Goal: Information Seeking & Learning: Learn about a topic

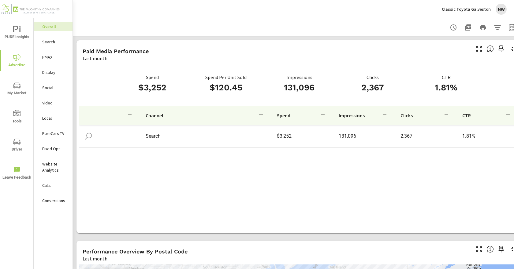
click at [17, 35] on span "PURE Insights" at bounding box center [16, 33] width 29 height 15
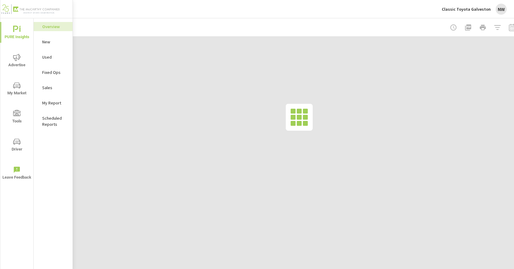
click at [505, 9] on div "NW" at bounding box center [500, 9] width 11 height 11
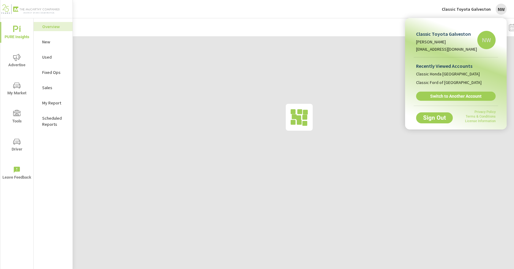
click at [310, 17] on div at bounding box center [257, 134] width 514 height 269
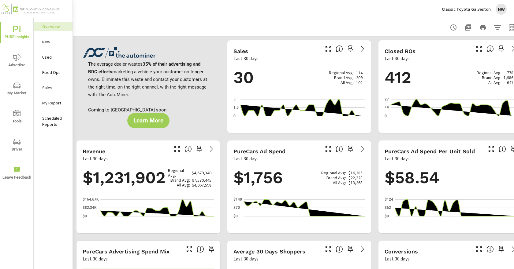
scroll to position [0, 0]
click at [473, 11] on p "Classic Toyota Galveston" at bounding box center [465, 9] width 49 height 6
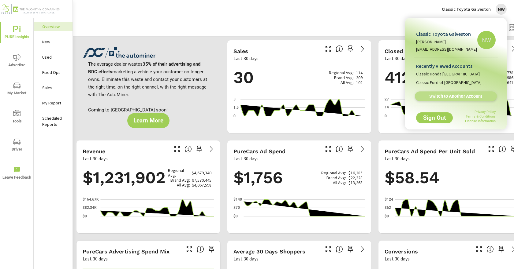
click at [476, 99] on span "Switch to Another Account" at bounding box center [455, 97] width 75 height 6
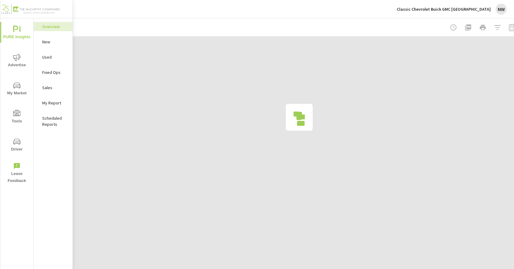
click at [24, 62] on span "Advertise" at bounding box center [16, 61] width 29 height 15
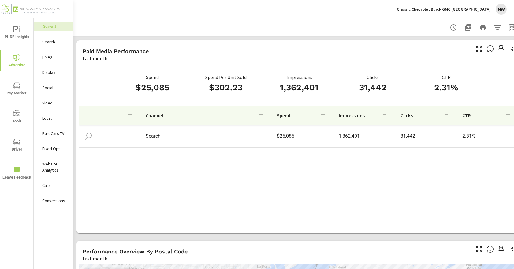
scroll to position [153, 0]
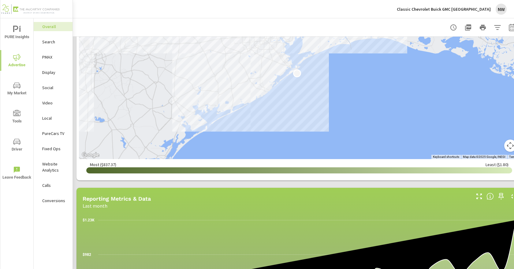
scroll to position [227, 0]
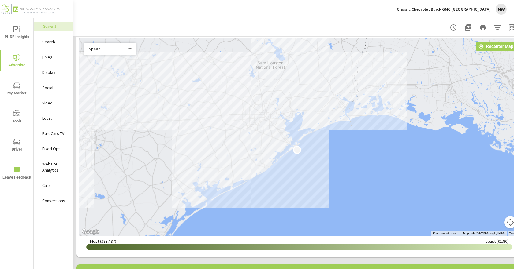
click at [57, 46] on div "Search" at bounding box center [53, 41] width 39 height 9
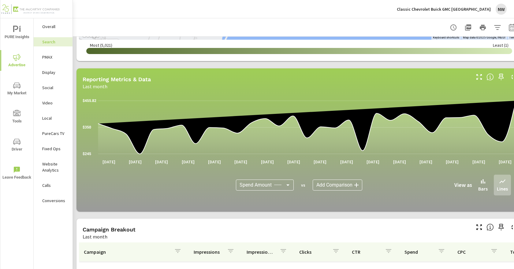
scroll to position [367, 0]
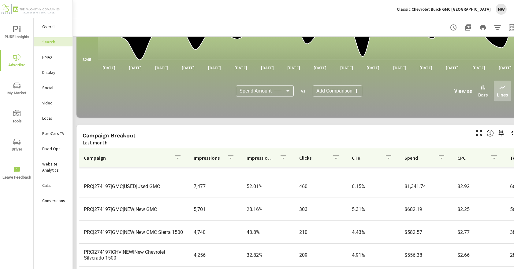
scroll to position [424, 0]
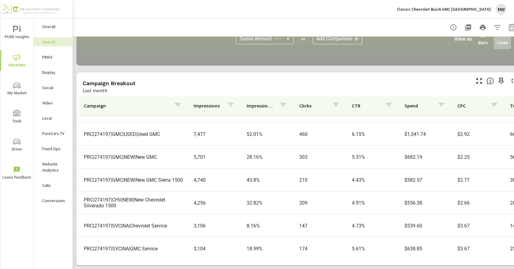
scroll to position [32, 0]
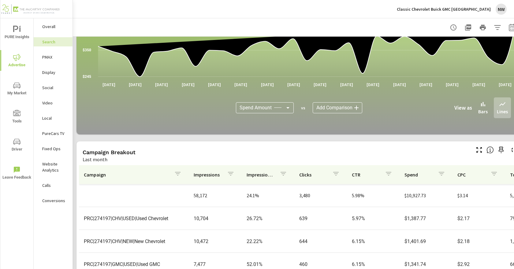
scroll to position [424, 0]
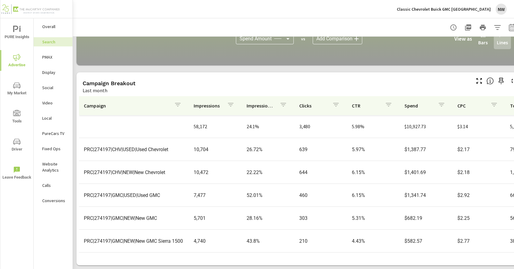
click at [184, 102] on th "Campaign" at bounding box center [134, 105] width 110 height 19
click at [175, 101] on icon "button" at bounding box center [177, 104] width 7 height 7
click at [172, 145] on input "Search" at bounding box center [173, 143] width 70 height 12
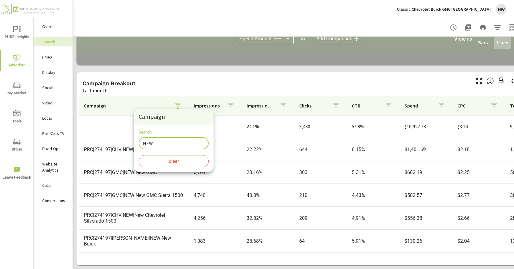
type input "NEW"
click at [148, 101] on div at bounding box center [257, 134] width 514 height 269
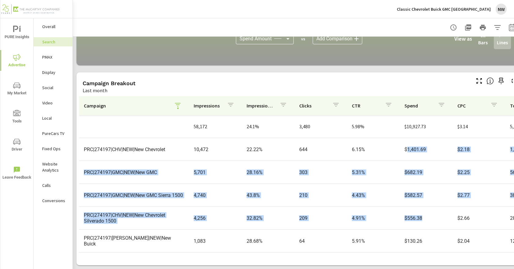
drag, startPoint x: 409, startPoint y: 150, endPoint x: 416, endPoint y: 220, distance: 69.7
click at [416, 220] on tbody "58,172 24.1% 3,480 5.98% $10,927.73 $3.14 5,738 4 5,116 $2.78 158% 63.11% 11.99…" at bounding box center [476, 229] width 795 height 229
drag, startPoint x: 413, startPoint y: 182, endPoint x: 403, endPoint y: 175, distance: 12.0
click at [413, 184] on tr "PRC|274197|GMC|NEW|New GMC Sierra 1500 4,740 43.8% 210 4.43% $582.57 $2.77 382 …" at bounding box center [476, 195] width 794 height 23
click at [373, 161] on tr "PRC|274197|GMC|NEW|New GMC 5,701 28.16% 303 5.31% $682.19 $2.25 561 — 513 $1.22…" at bounding box center [476, 172] width 794 height 23
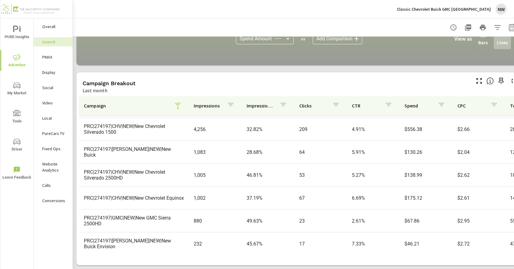
scroll to position [96, 0]
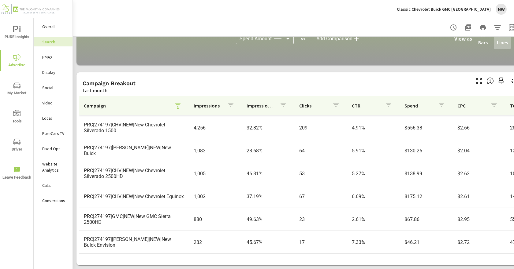
click at [175, 105] on div "button" at bounding box center [177, 105] width 7 height 9
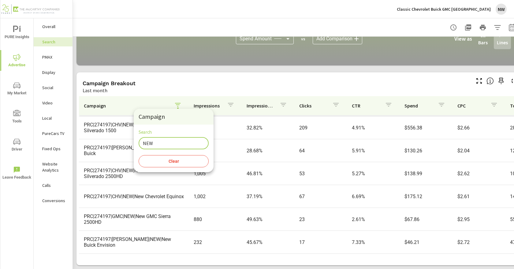
drag, startPoint x: 166, startPoint y: 143, endPoint x: 109, endPoint y: 132, distance: 57.9
click at [107, 134] on div "Campaign Search NEW ​ Clear" at bounding box center [257, 134] width 514 height 269
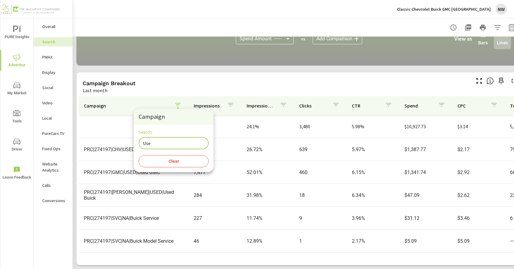
scroll to position [4, 0]
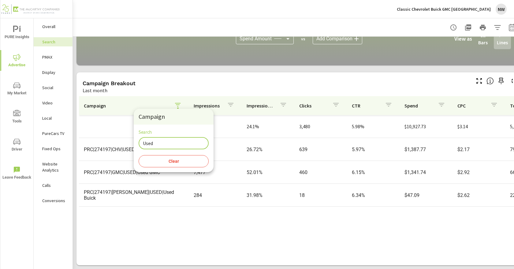
type input "Used"
click at [154, 219] on div at bounding box center [257, 134] width 514 height 269
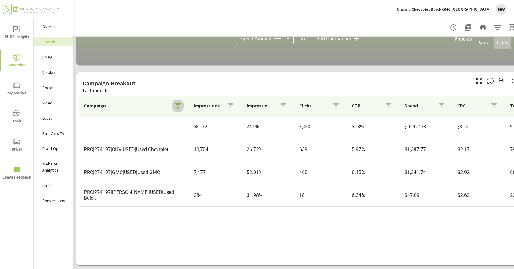
click at [175, 103] on icon "button" at bounding box center [177, 104] width 7 height 7
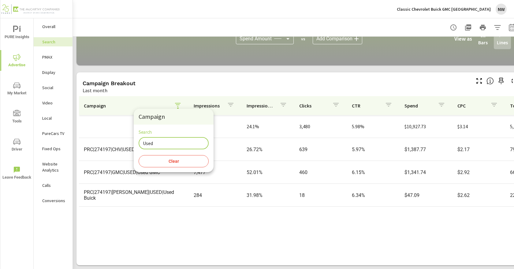
drag, startPoint x: 168, startPoint y: 142, endPoint x: 118, endPoint y: 143, distance: 49.8
click at [118, 143] on div "Campaign Search Used ​ Clear" at bounding box center [257, 134] width 514 height 269
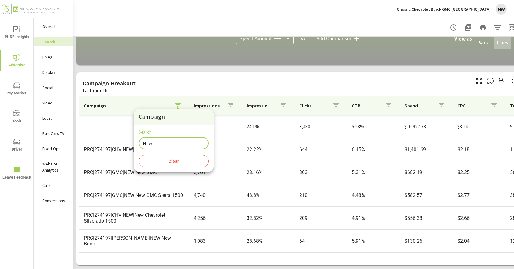
type input "New"
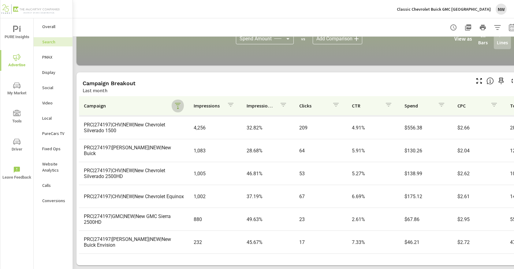
scroll to position [96, 0]
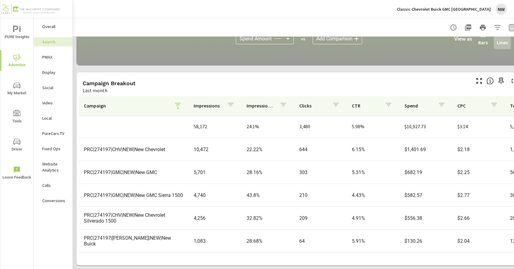
scroll to position [31, 0]
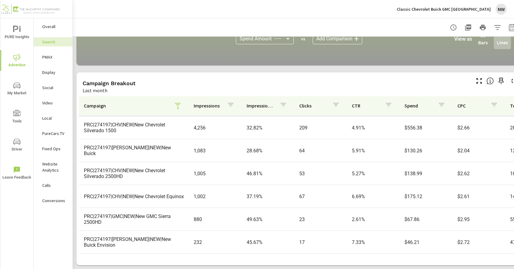
scroll to position [96, 0]
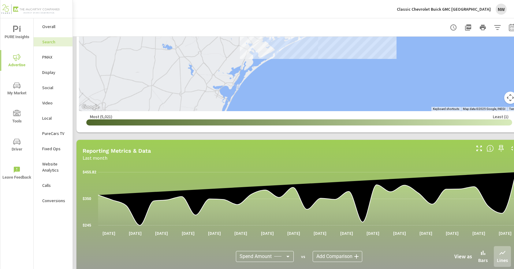
scroll to position [118, 0]
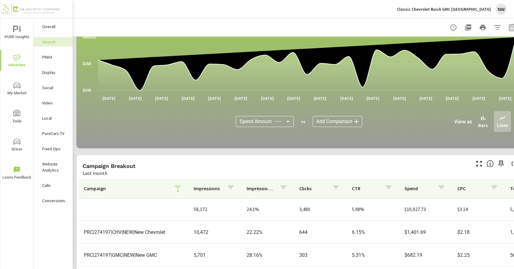
scroll to position [424, 0]
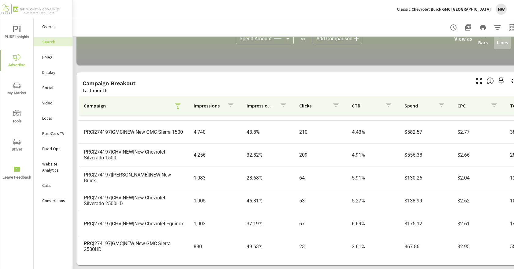
scroll to position [96, 0]
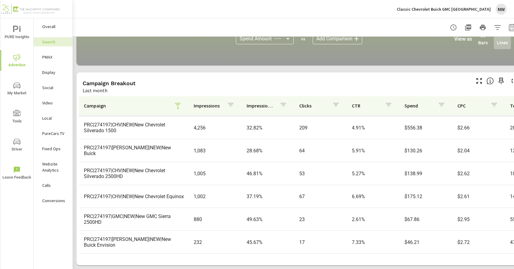
scroll to position [25, 0]
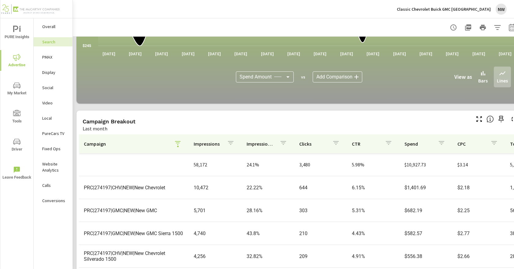
scroll to position [424, 0]
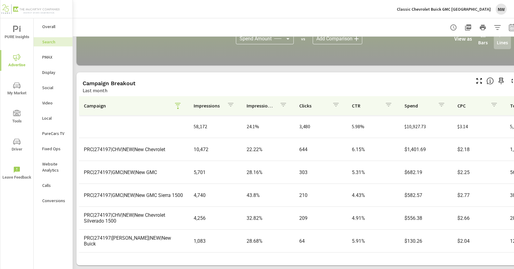
click at [178, 107] on button "button" at bounding box center [177, 106] width 12 height 14
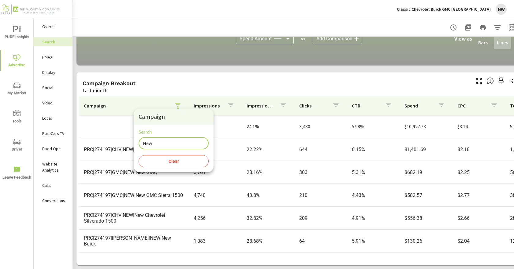
click at [168, 144] on input "New" at bounding box center [173, 143] width 70 height 12
drag, startPoint x: 168, startPoint y: 144, endPoint x: 144, endPoint y: 146, distance: 24.2
click at [142, 145] on input "New" at bounding box center [173, 143] width 70 height 12
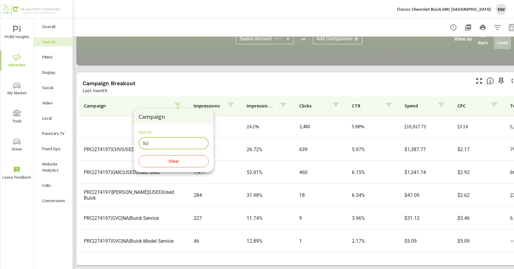
type input "S"
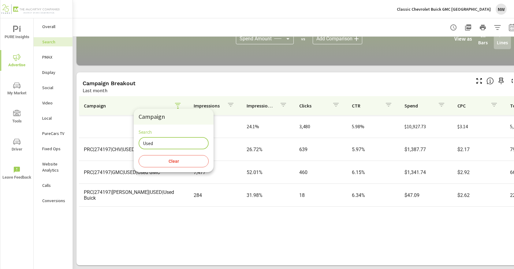
type input "Used"
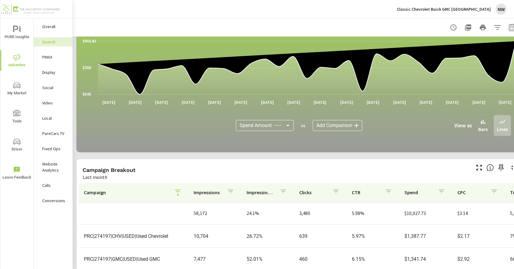
scroll to position [332, 0]
click at [174, 196] on icon "button" at bounding box center [177, 191] width 7 height 7
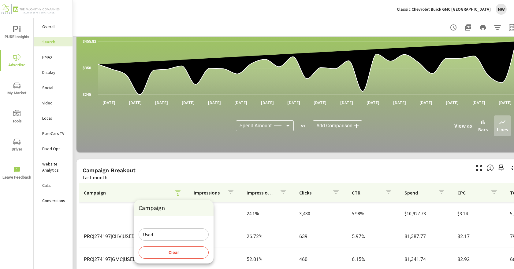
click at [164, 250] on button "Clear" at bounding box center [173, 253] width 70 height 12
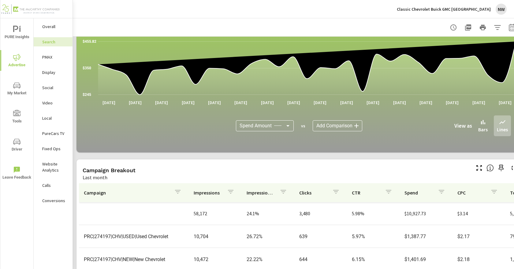
click at [174, 196] on div "button" at bounding box center [177, 192] width 7 height 9
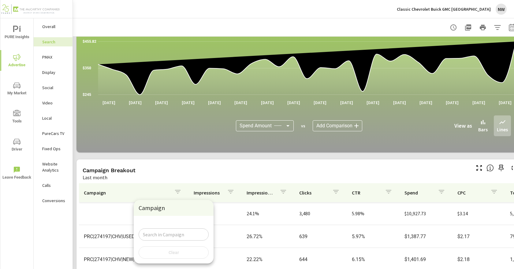
click at [180, 224] on div "Search ​" at bounding box center [173, 231] width 70 height 20
click at [179, 226] on div "Search ​" at bounding box center [173, 231] width 70 height 20
click at [181, 232] on input "Search" at bounding box center [173, 235] width 70 height 12
type input "USED"
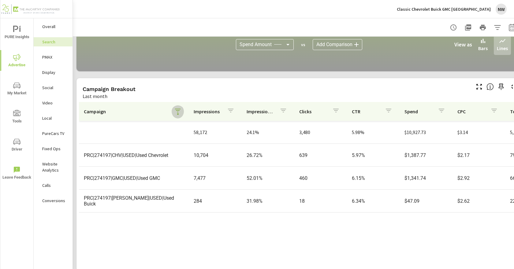
scroll to position [424, 0]
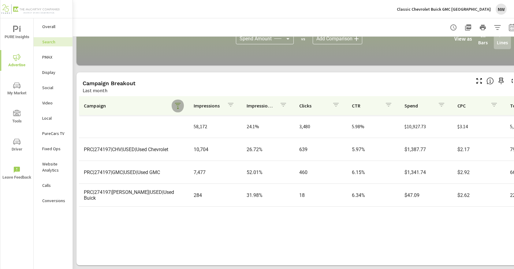
click at [175, 104] on icon "button" at bounding box center [177, 104] width 7 height 7
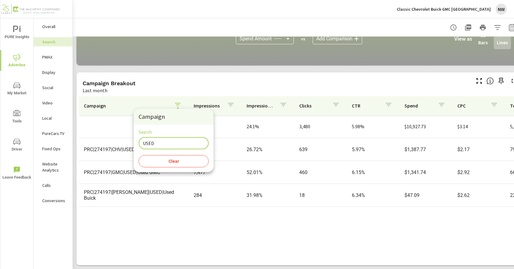
drag, startPoint x: 168, startPoint y: 142, endPoint x: 95, endPoint y: 136, distance: 73.3
click at [95, 136] on div "Campaign Search USED ​ Clear" at bounding box center [257, 134] width 514 height 269
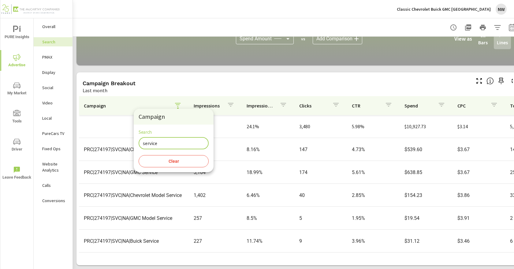
type input "service"
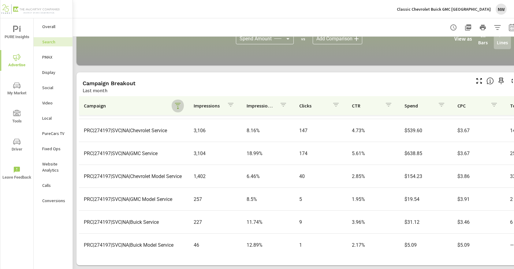
scroll to position [27, 0]
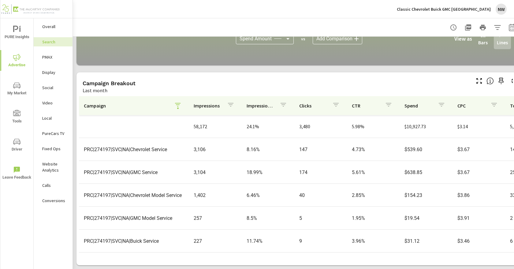
click at [60, 72] on p "Display" at bounding box center [54, 72] width 25 height 6
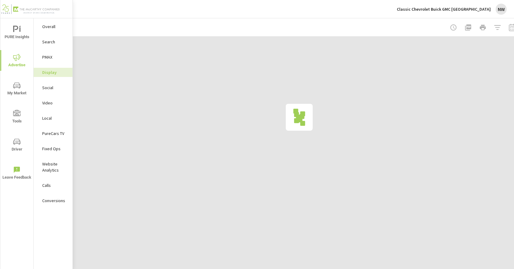
click at [62, 40] on p "Search" at bounding box center [54, 42] width 25 height 6
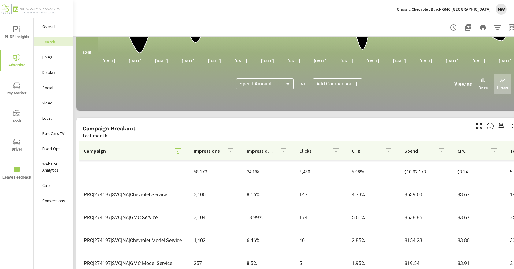
scroll to position [397, 0]
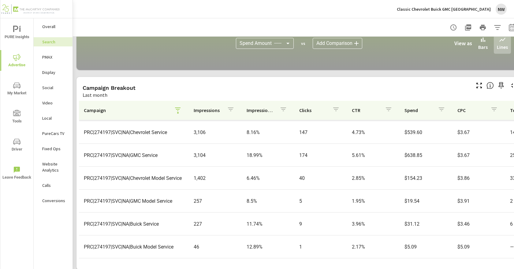
scroll to position [424, 0]
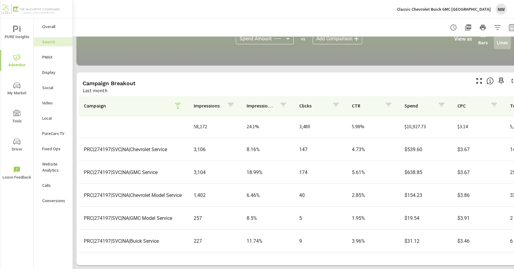
click at [177, 103] on icon "button" at bounding box center [178, 105] width 6 height 4
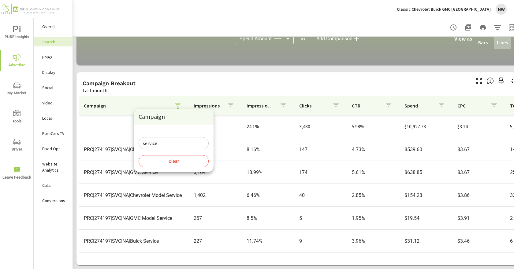
click at [177, 167] on button "Clear" at bounding box center [173, 161] width 70 height 12
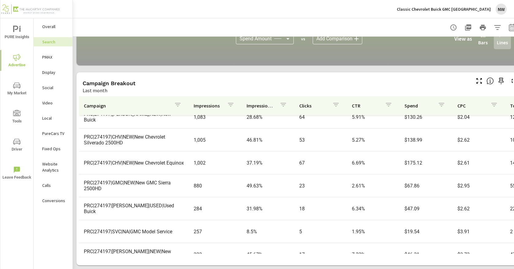
scroll to position [306, 0]
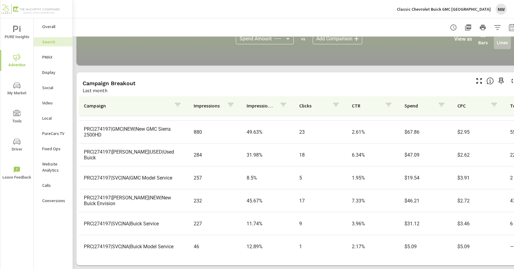
scroll to position [325, 0]
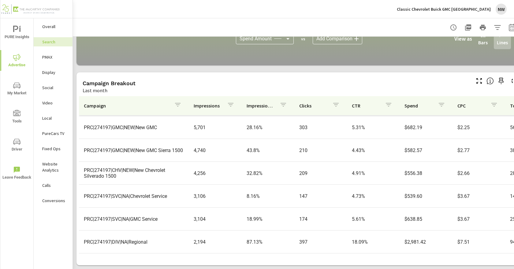
scroll to position [30, 0]
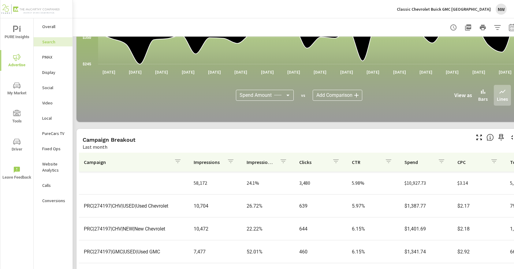
scroll to position [424, 0]
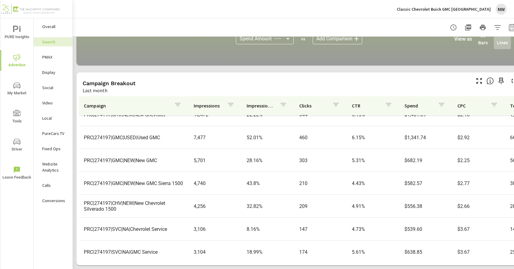
scroll to position [61, 0]
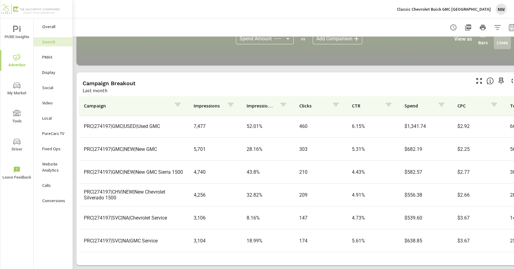
scroll to position [92, 0]
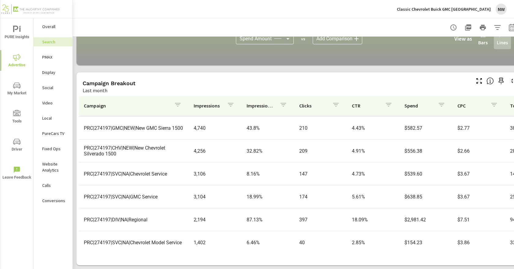
scroll to position [122, 0]
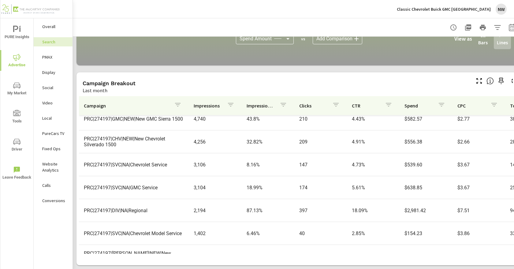
scroll to position [153, 0]
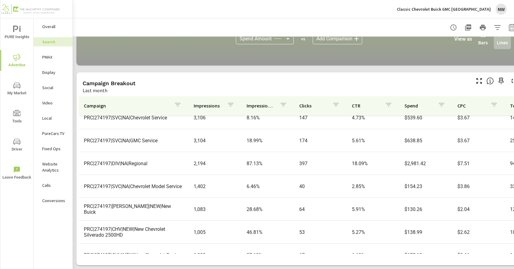
scroll to position [183, 0]
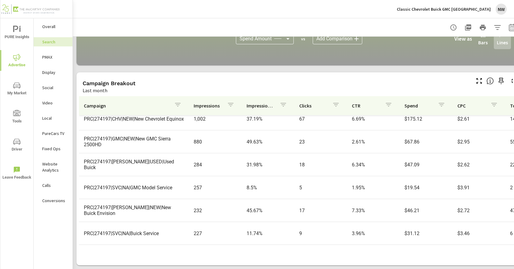
scroll to position [325, 0]
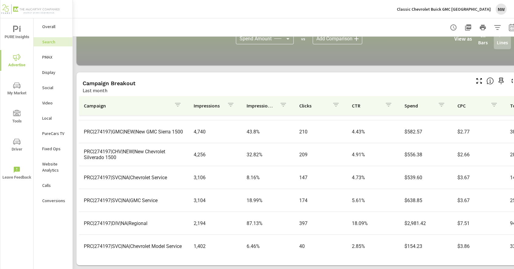
scroll to position [80, 0]
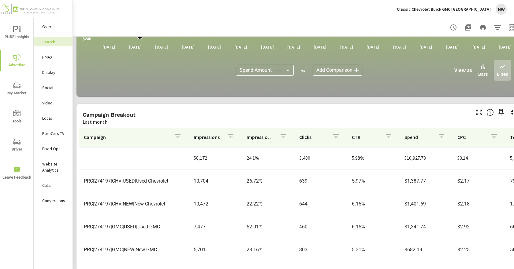
scroll to position [332, 0]
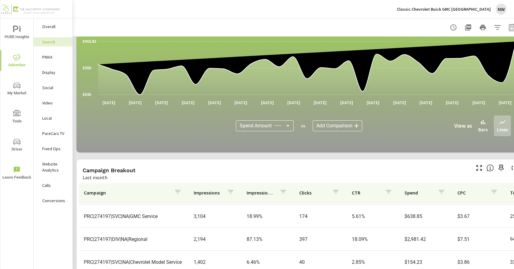
scroll to position [183, 0]
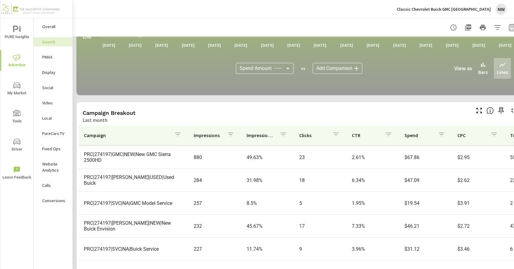
scroll to position [424, 0]
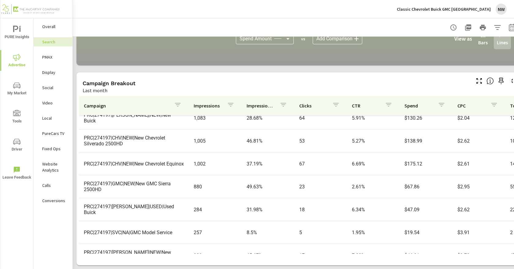
scroll to position [233, 0]
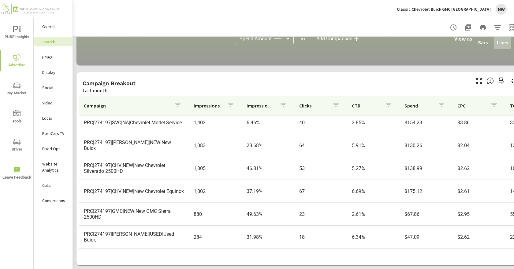
scroll to position [172, 0]
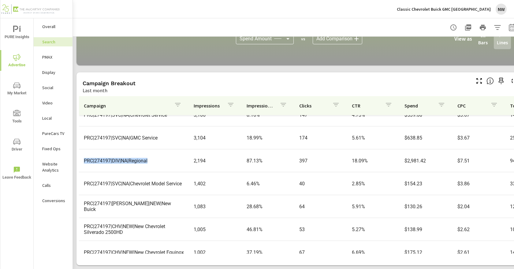
drag, startPoint x: 168, startPoint y: 154, endPoint x: 85, endPoint y: 148, distance: 83.4
click at [85, 149] on tr "PRC|274197|DIV|NA|Regional 2,194 87.13% 397 18.09% $2,981.42 $7.51 941 — 707 $3…" at bounding box center [476, 160] width 794 height 23
click at [149, 56] on div "$245 $350 $455.82 Jul 1st Jul 3rd Jul 5th Jul 7th Jul 9th Jul 11th Jul 13th Jul…" at bounding box center [299, 4] width 440 height 117
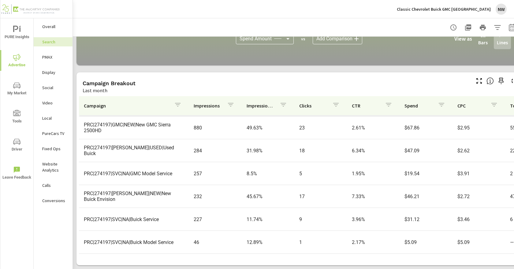
scroll to position [325, 0]
click at [66, 72] on p "Display" at bounding box center [54, 72] width 25 height 6
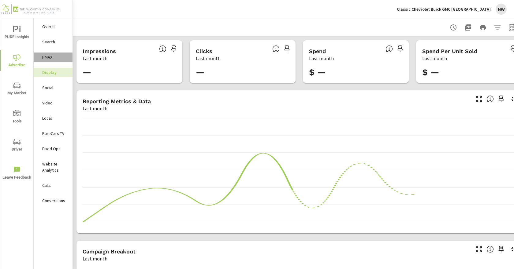
click at [54, 54] on p "PMAX" at bounding box center [54, 57] width 25 height 6
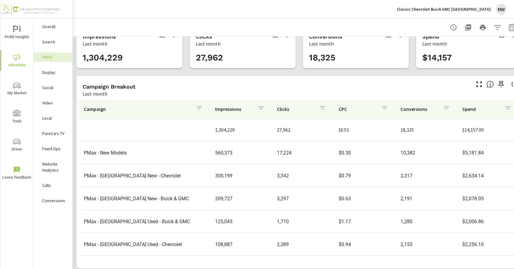
scroll to position [23, 0]
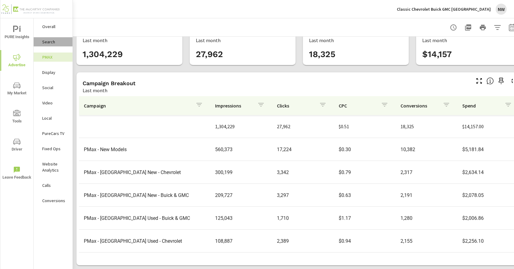
click at [47, 42] on p "Search" at bounding box center [54, 42] width 25 height 6
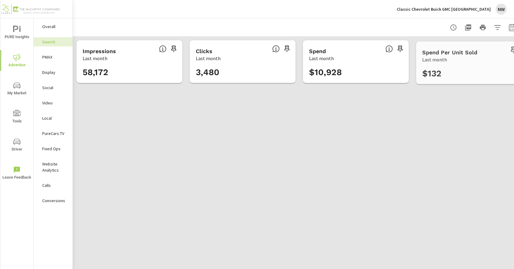
scroll to position [321, 0]
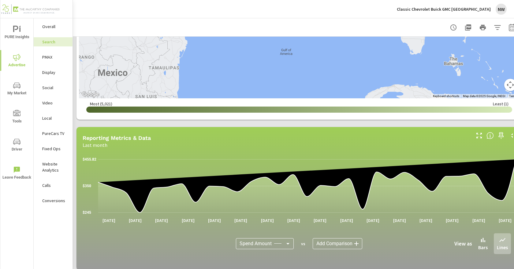
scroll to position [367, 0]
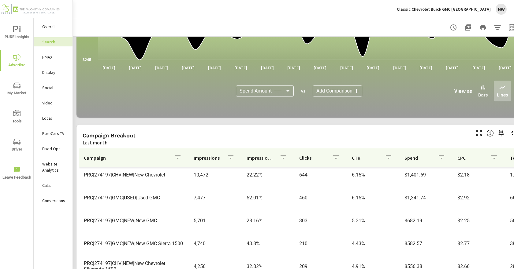
scroll to position [17, 0]
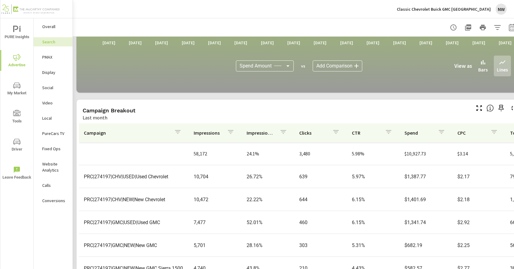
scroll to position [424, 0]
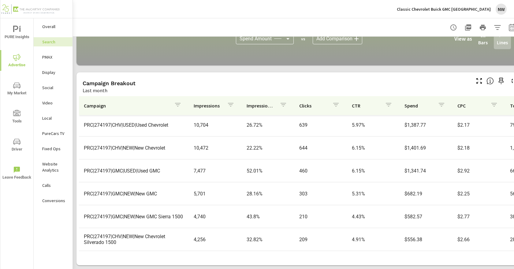
scroll to position [61, 0]
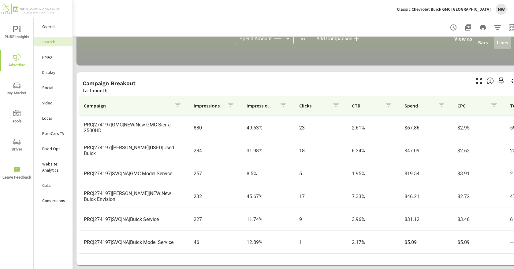
scroll to position [325, 0]
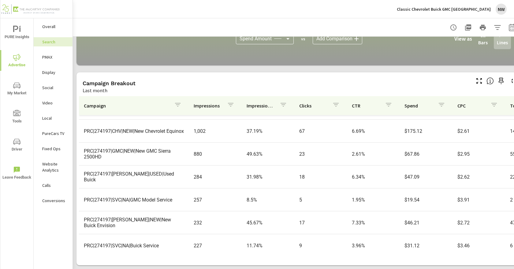
scroll to position [264, 0]
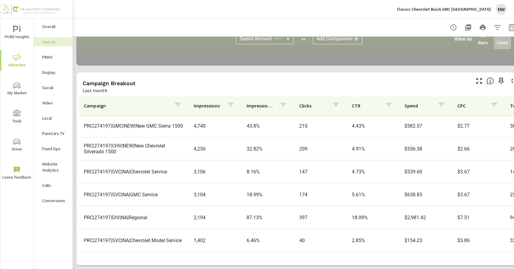
scroll to position [111, 0]
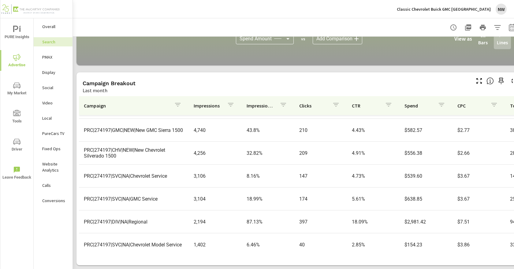
click at [159, 218] on td "PRC|274197|DIV|NA|Regional" at bounding box center [134, 222] width 110 height 16
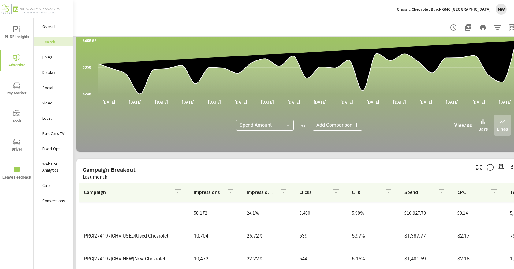
scroll to position [332, 0]
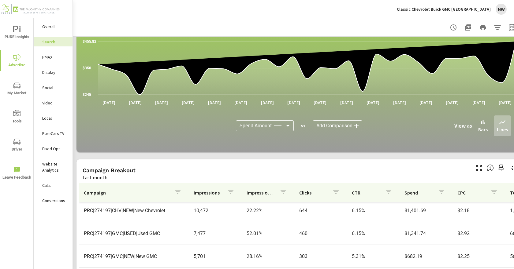
scroll to position [153, 0]
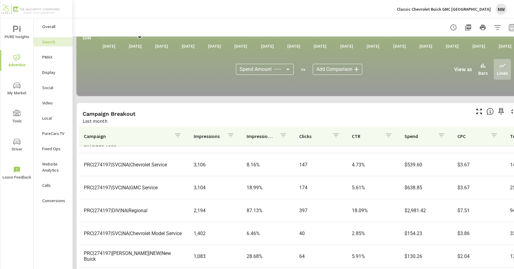
scroll to position [424, 0]
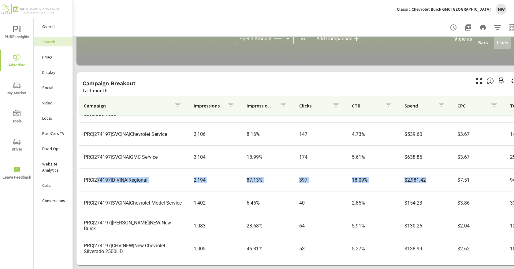
drag, startPoint x: 104, startPoint y: 175, endPoint x: 435, endPoint y: 179, distance: 331.4
click at [435, 179] on tr "PRC|274197|DIV|NA|Regional 2,194 87.13% 397 18.09% $2,981.42 $7.51 941 — 707 $3…" at bounding box center [476, 180] width 794 height 23
click at [38, 46] on nav "Overall Search PMAX Display Social Video Local PureCars TV Fixed Ops Website An…" at bounding box center [53, 116] width 39 height 196
click at [46, 54] on div "PMAX" at bounding box center [53, 57] width 39 height 9
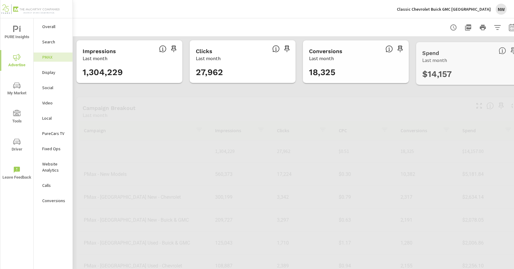
scroll to position [23, 0]
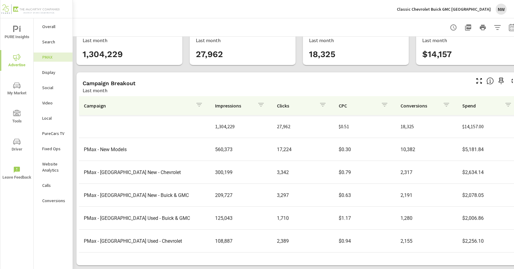
click at [497, 7] on div "NW" at bounding box center [500, 9] width 11 height 11
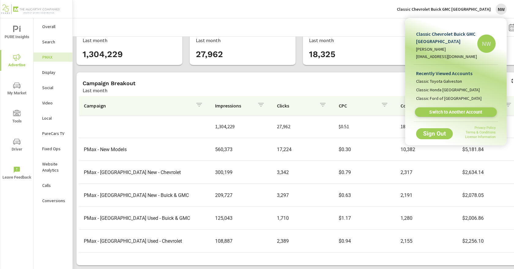
click at [455, 114] on span "Switch to Another Account" at bounding box center [455, 112] width 75 height 6
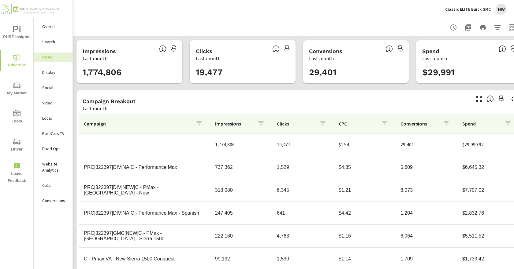
click at [60, 45] on div "Search" at bounding box center [53, 41] width 39 height 9
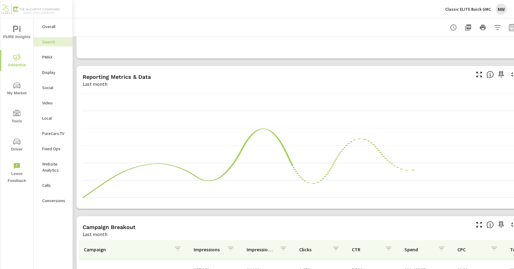
scroll to position [424, 0]
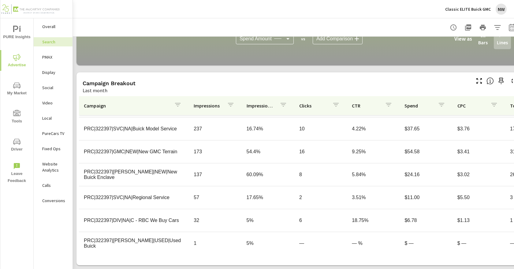
scroll to position [508, 0]
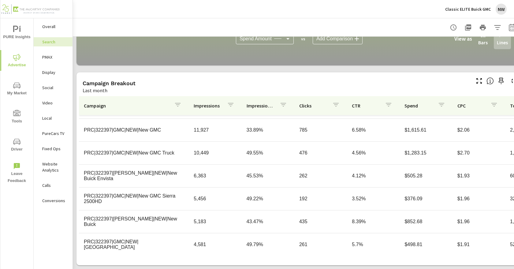
scroll to position [25, 0]
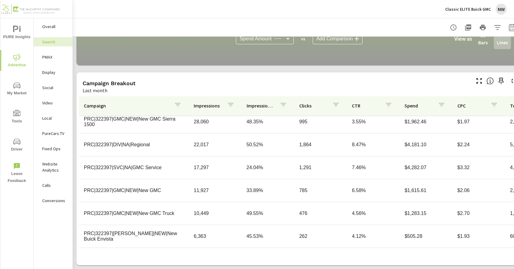
scroll to position [61, 0]
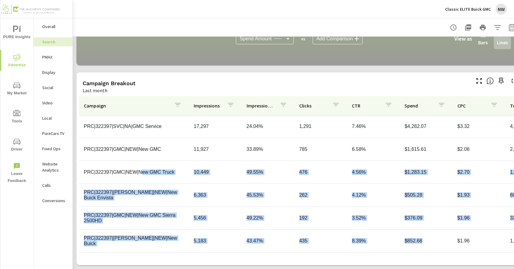
scroll to position [122, 0]
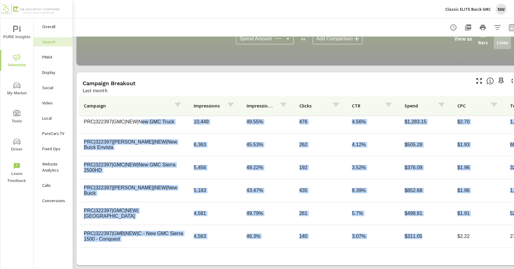
scroll to position [153, 0]
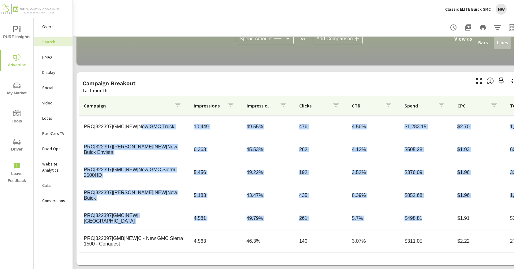
scroll to position [122, 0]
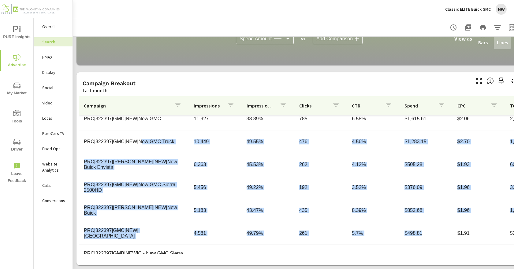
drag, startPoint x: 139, startPoint y: 171, endPoint x: 426, endPoint y: 226, distance: 292.9
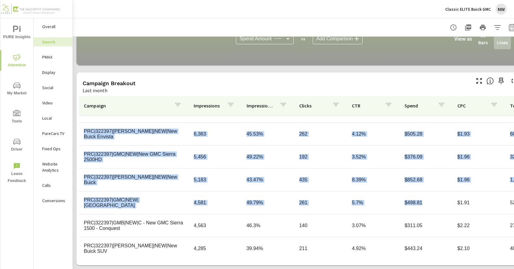
scroll to position [214, 0]
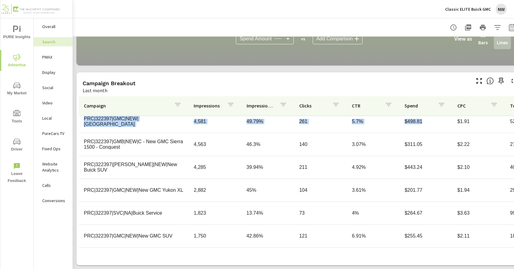
scroll to position [245, 0]
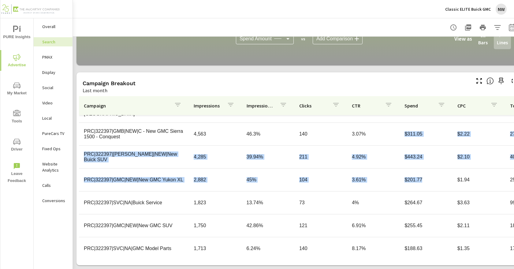
drag, startPoint x: 379, startPoint y: 133, endPoint x: 432, endPoint y: 177, distance: 68.4
click at [432, 177] on tbody "PRC|322397|GMC|NEW|New GMC 11,927 33.89% 785 6.58% $1,615.61 $2.06 2,050 1 1,52…" at bounding box center [476, 192] width 795 height 642
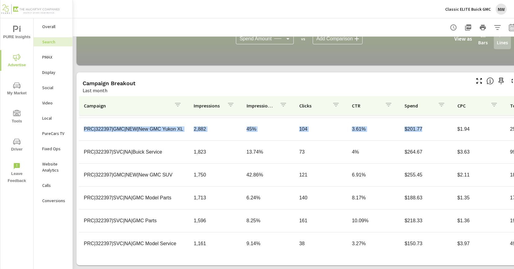
scroll to position [306, 0]
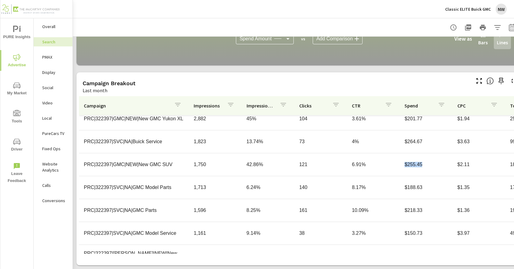
drag, startPoint x: 394, startPoint y: 162, endPoint x: 423, endPoint y: 160, distance: 28.8
click at [423, 160] on tr "PRC|322397|GMC|NEW|New GMC SUV 1,750 42.86% 121 6.91% $255.45 $2.11 180 — 168 $…" at bounding box center [476, 164] width 794 height 23
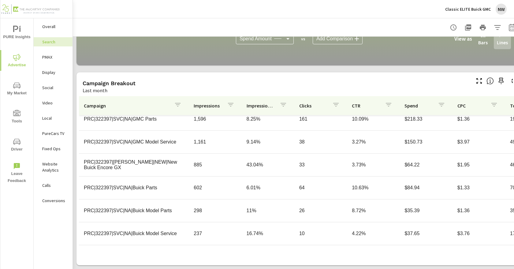
scroll to position [397, 0]
drag, startPoint x: 386, startPoint y: 165, endPoint x: 420, endPoint y: 161, distance: 33.9
click at [420, 161] on tr "PRC|322397|BUI|NEW|New Buick Encore GX 885 43.04% 33 3.73% $64.22 $1.95 46 — 45…" at bounding box center [476, 164] width 794 height 23
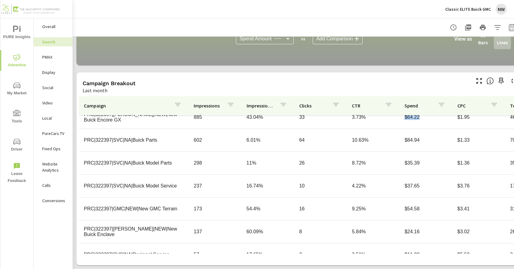
scroll to position [458, 0]
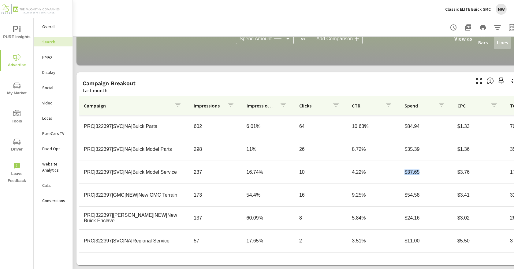
drag, startPoint x: 404, startPoint y: 171, endPoint x: 429, endPoint y: 170, distance: 24.5
click at [426, 171] on td "$37.65" at bounding box center [425, 172] width 53 height 15
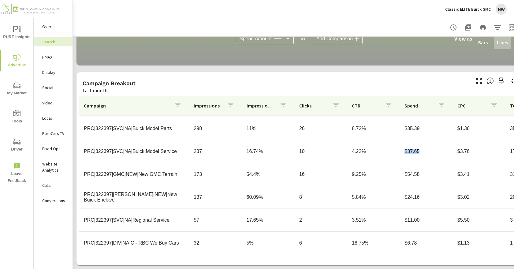
drag, startPoint x: 397, startPoint y: 194, endPoint x: 410, endPoint y: 202, distance: 15.6
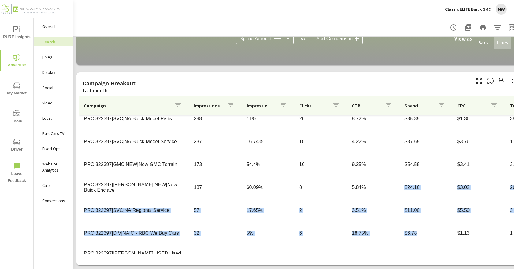
click at [403, 176] on tr "PRC|322397|BUI|NEW|New Buick Enclave 137 60.09% 8 5.84% $24.16 $3.02 26 — 20 $0…" at bounding box center [476, 187] width 794 height 23
drag, startPoint x: 395, startPoint y: 186, endPoint x: 417, endPoint y: 210, distance: 32.5
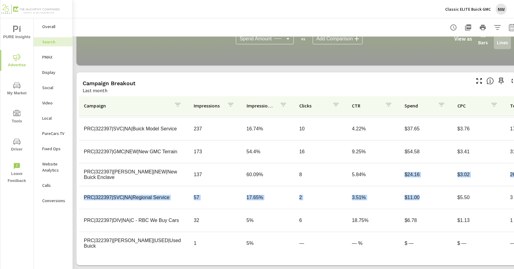
scroll to position [508, 0]
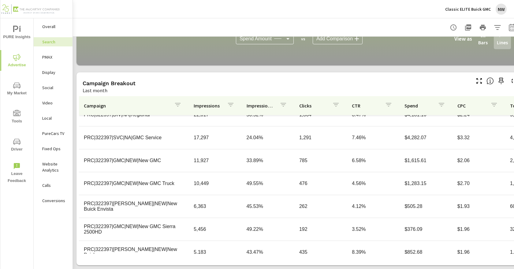
scroll to position [47, 0]
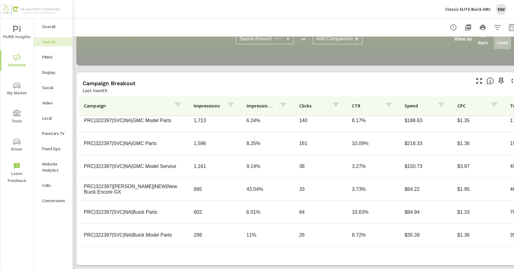
scroll to position [397, 0]
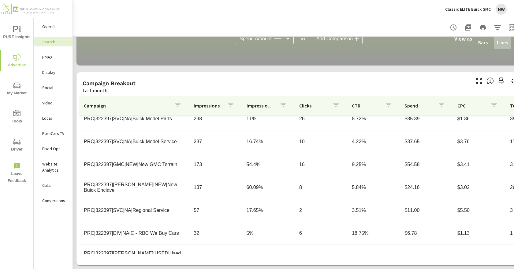
scroll to position [508, 0]
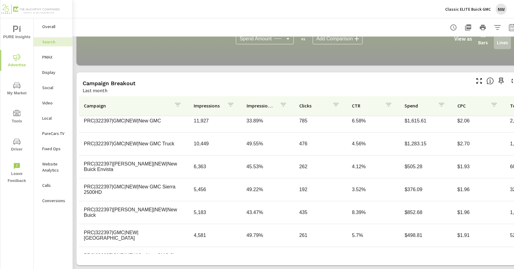
scroll to position [80, 0]
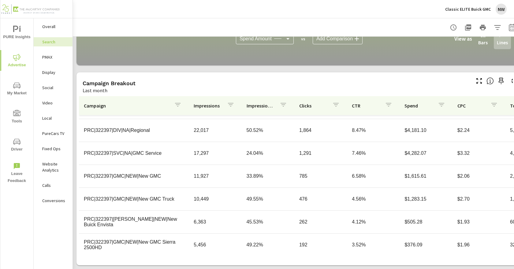
scroll to position [3, 0]
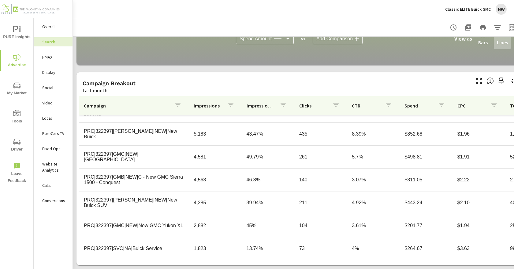
scroll to position [214, 0]
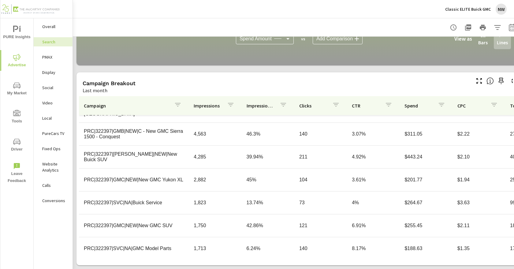
scroll to position [306, 0]
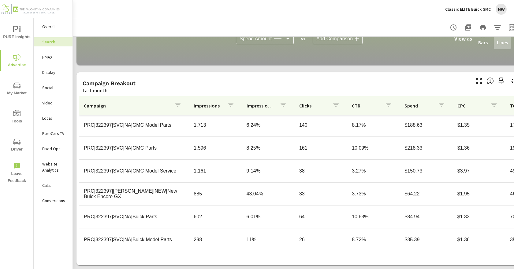
scroll to position [397, 0]
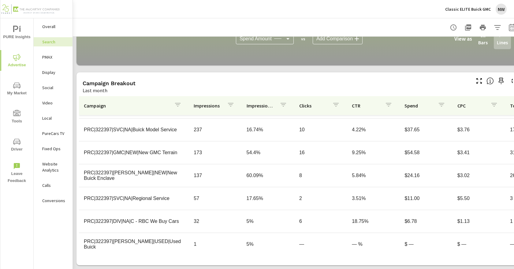
scroll to position [508, 0]
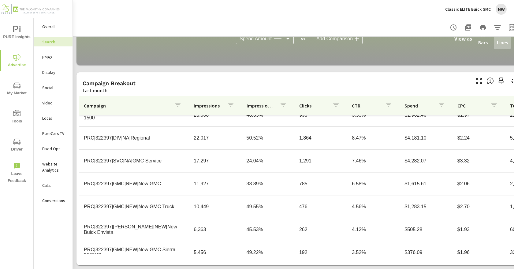
scroll to position [61, 0]
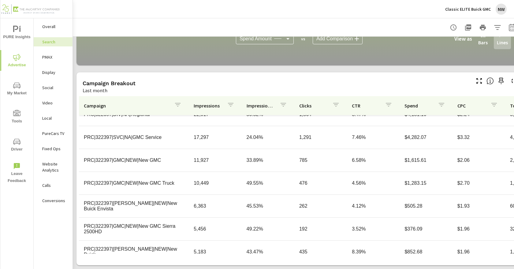
scroll to position [92, 0]
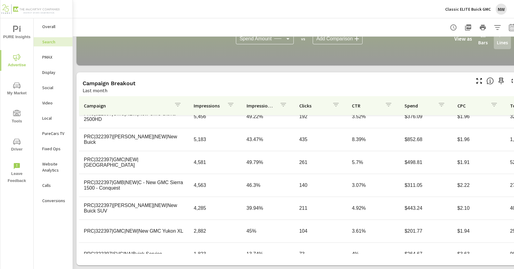
scroll to position [214, 0]
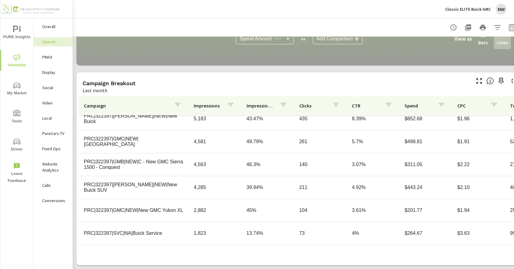
scroll to position [275, 0]
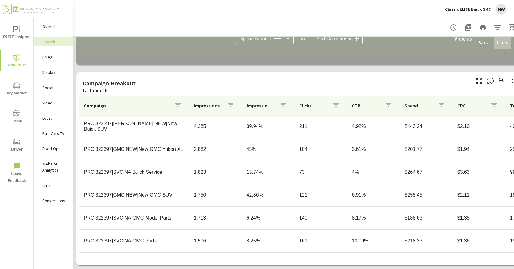
scroll to position [306, 0]
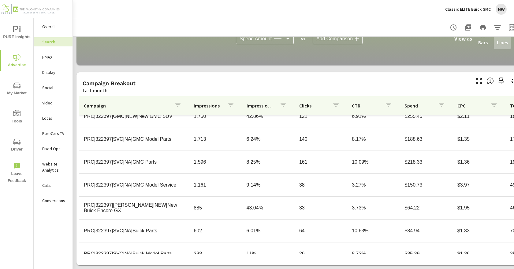
scroll to position [367, 0]
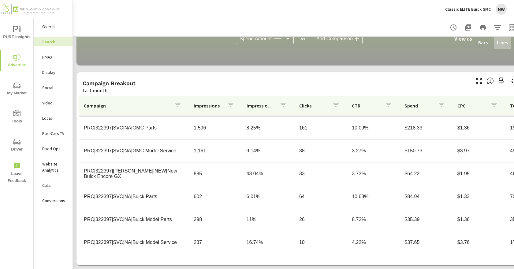
scroll to position [397, 0]
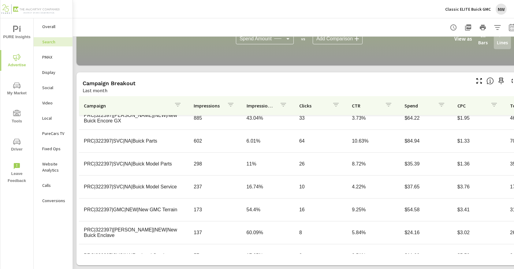
scroll to position [458, 0]
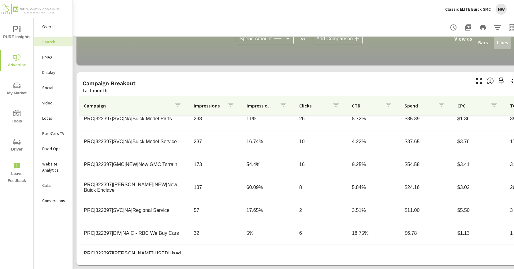
scroll to position [508, 0]
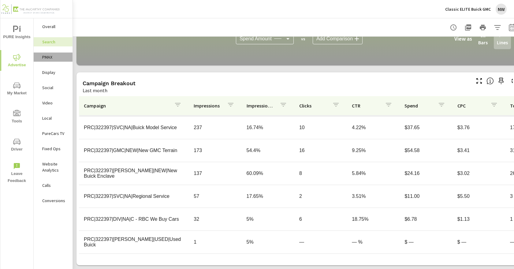
click at [59, 58] on p "PMAX" at bounding box center [54, 57] width 25 height 6
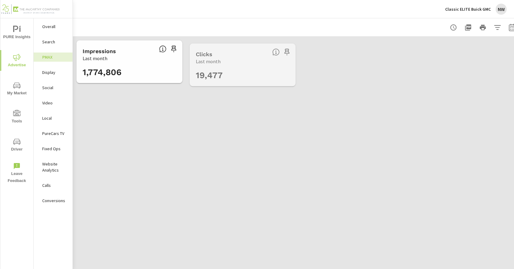
scroll to position [114, 0]
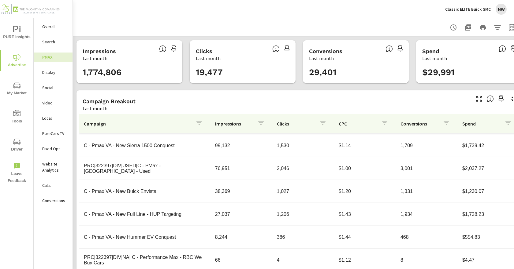
scroll to position [23, 0]
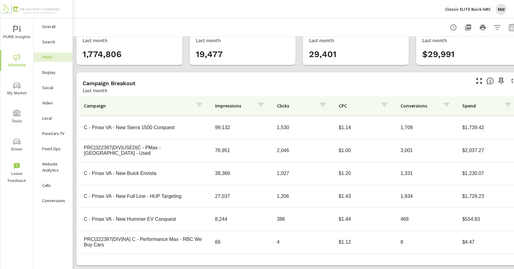
scroll to position [49, 0]
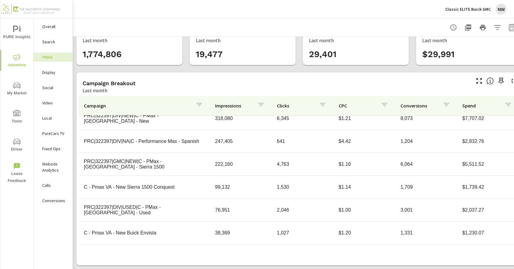
scroll to position [61, 0]
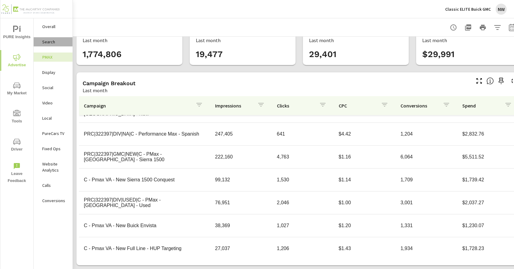
click at [64, 45] on div "Search" at bounding box center [53, 41] width 39 height 9
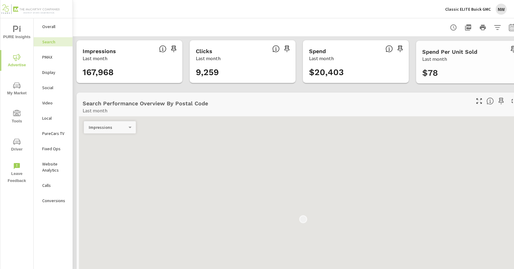
scroll to position [504, 0]
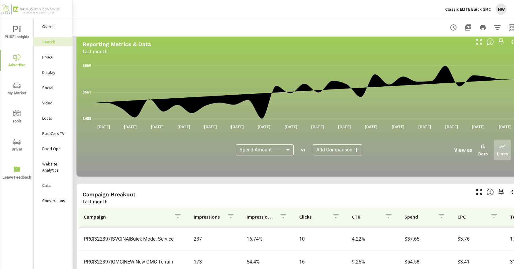
scroll to position [397, 0]
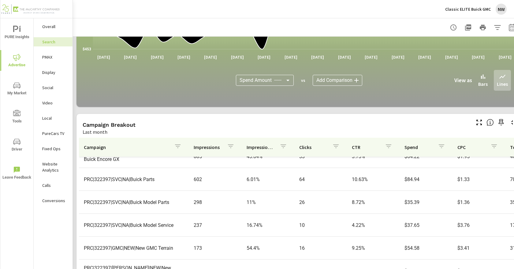
scroll to position [424, 0]
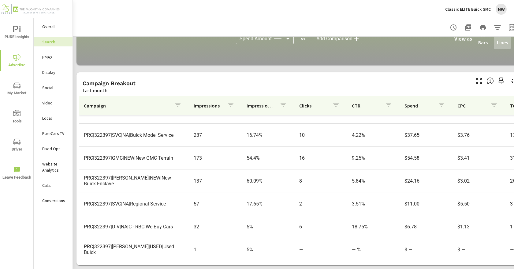
scroll to position [508, 0]
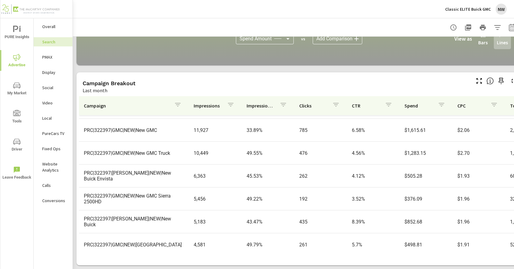
scroll to position [45, 0]
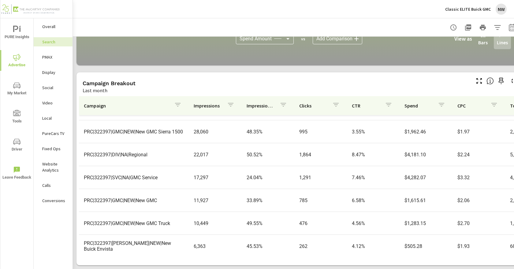
scroll to position [92, 0]
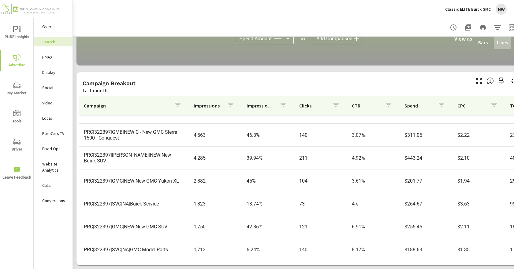
scroll to position [245, 0]
click at [59, 57] on p "PMAX" at bounding box center [54, 57] width 25 height 6
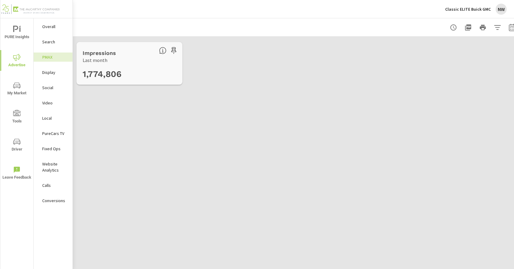
scroll to position [46, 0]
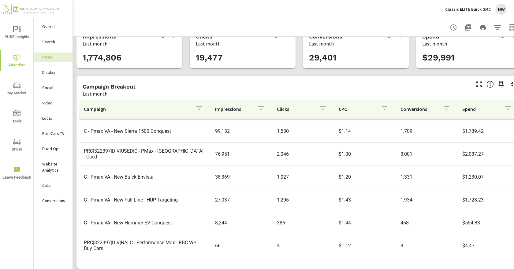
scroll to position [23, 0]
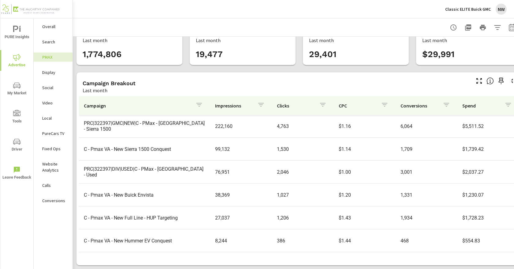
scroll to position [114, 0]
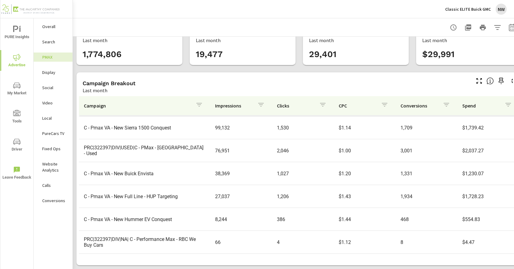
scroll to position [42, 0]
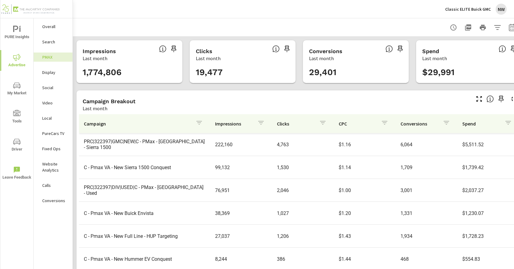
scroll to position [19, 0]
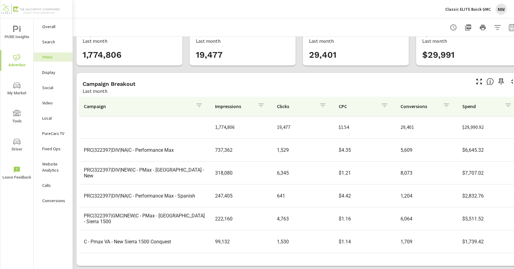
scroll to position [23, 0]
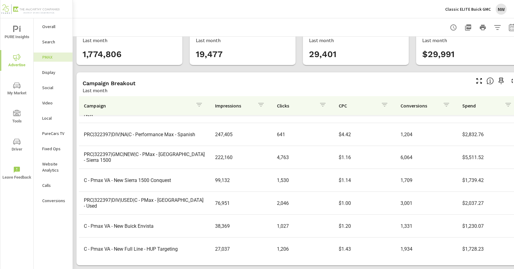
scroll to position [61, 0]
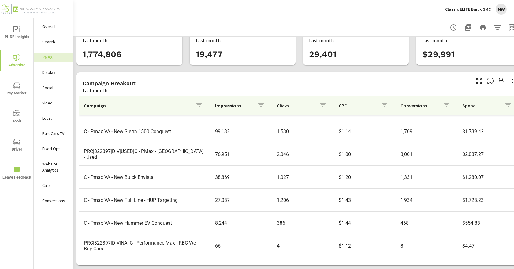
scroll to position [114, 0]
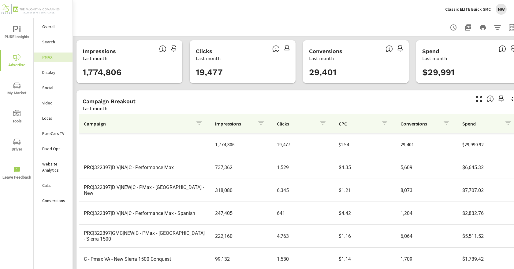
scroll to position [31, 0]
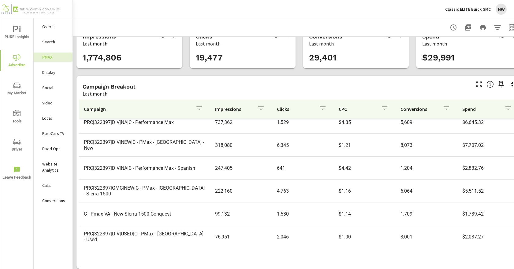
scroll to position [23, 0]
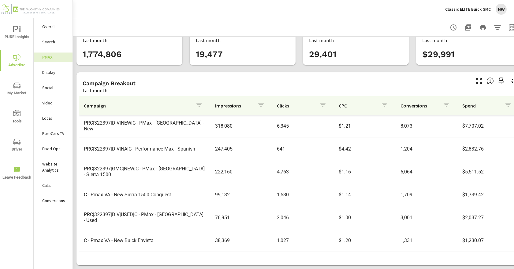
scroll to position [61, 0]
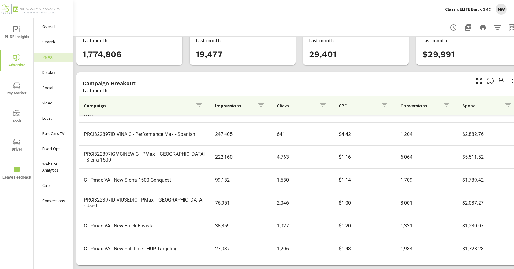
scroll to position [92, 0]
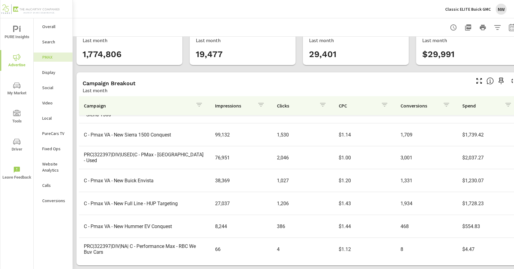
scroll to position [114, 0]
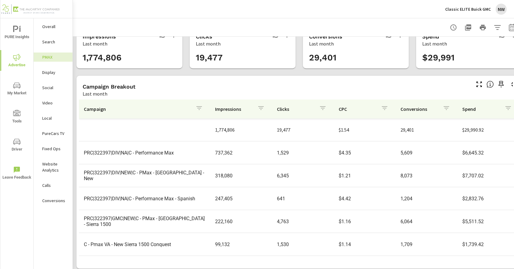
scroll to position [23, 0]
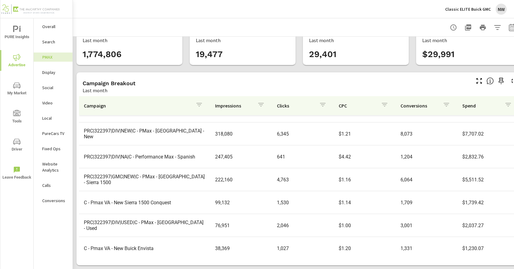
scroll to position [114, 0]
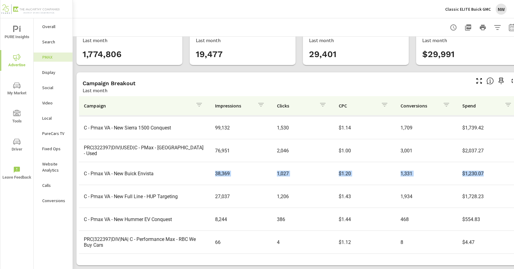
drag, startPoint x: 164, startPoint y: 173, endPoint x: 152, endPoint y: 197, distance: 27.1
click at [482, 175] on tr "C - Pmax VA - New Buick Envista 38,369 1,027 $1.20 1,331 $1,230.07" at bounding box center [299, 173] width 440 height 23
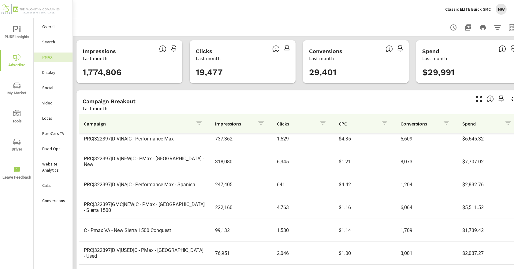
scroll to position [61, 0]
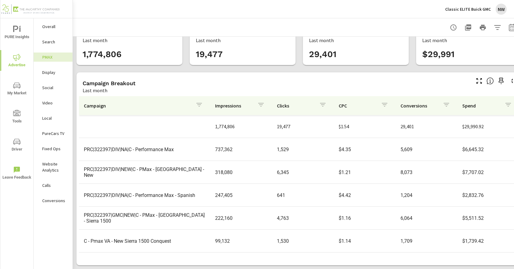
scroll to position [23, 0]
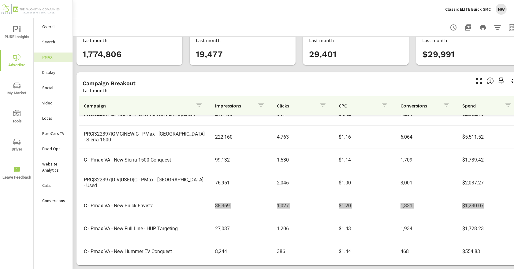
scroll to position [114, 0]
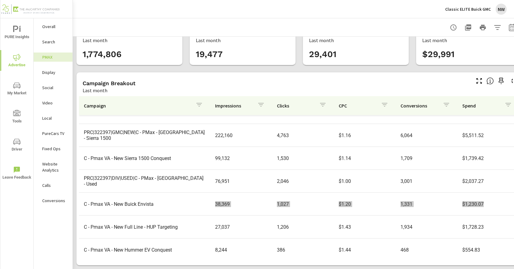
scroll to position [53, 0]
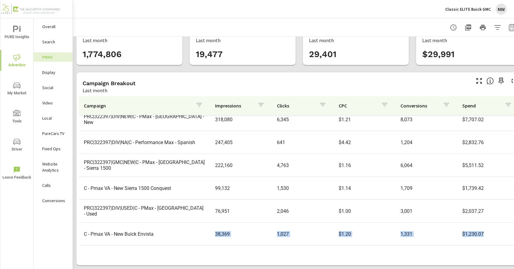
click at [50, 86] on p "Social" at bounding box center [54, 88] width 25 height 6
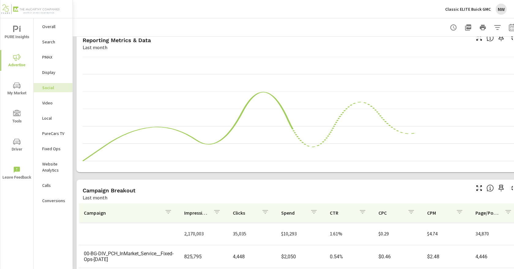
scroll to position [173, 0]
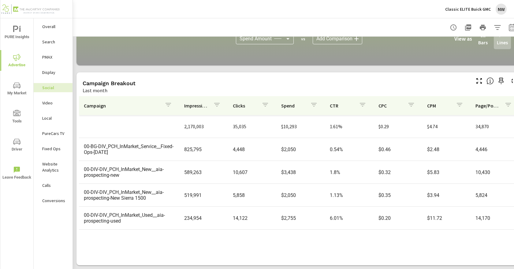
click at [54, 107] on div "Video" at bounding box center [53, 102] width 39 height 9
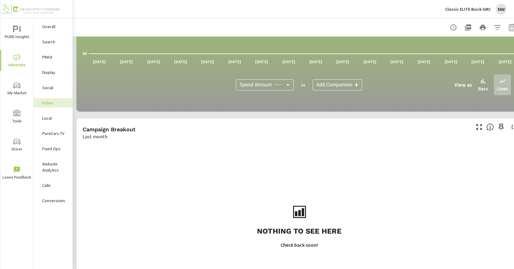
scroll to position [173, 0]
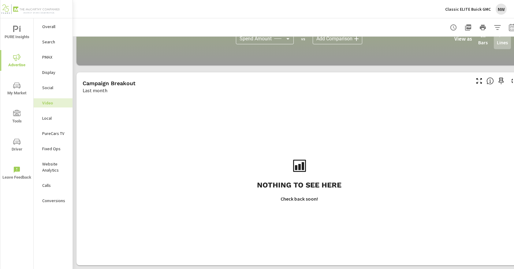
click at [48, 76] on div "Display" at bounding box center [53, 72] width 39 height 9
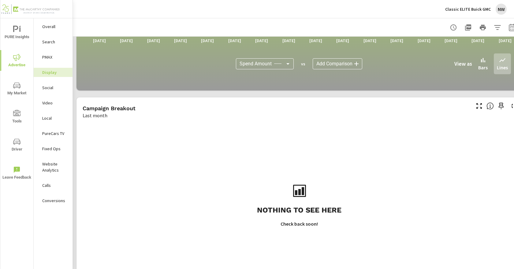
scroll to position [51, 0]
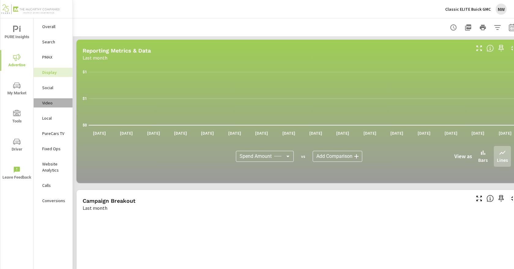
click at [53, 107] on div "Video" at bounding box center [53, 102] width 39 height 9
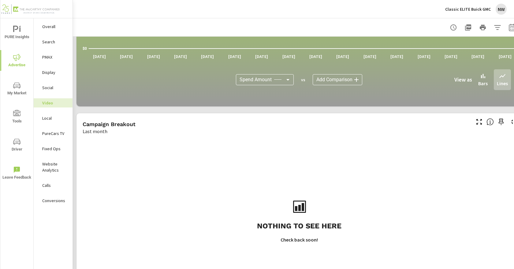
scroll to position [173, 0]
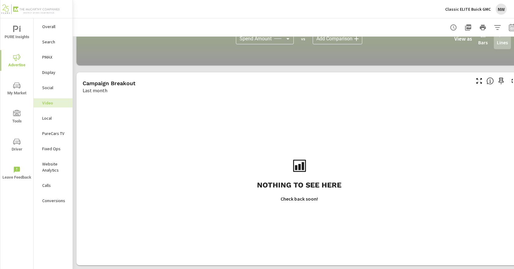
click at [48, 132] on p "PureCars TV" at bounding box center [54, 134] width 25 height 6
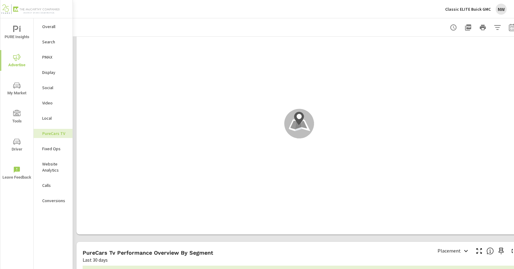
scroll to position [642, 0]
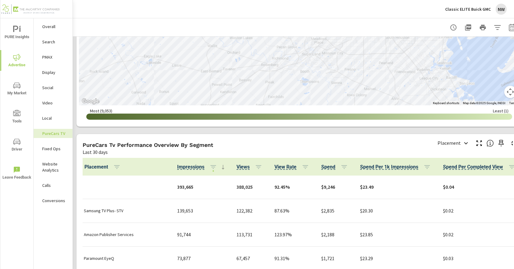
scroll to position [672, 0]
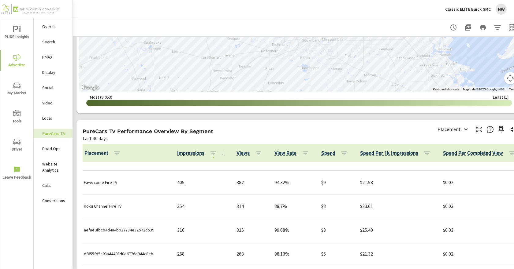
scroll to position [887, 0]
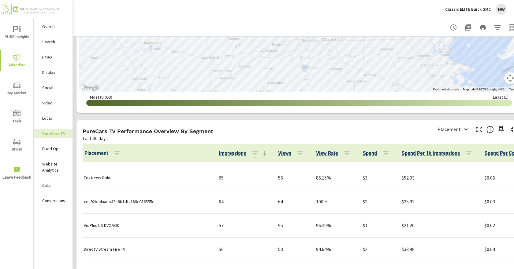
scroll to position [1284, 0]
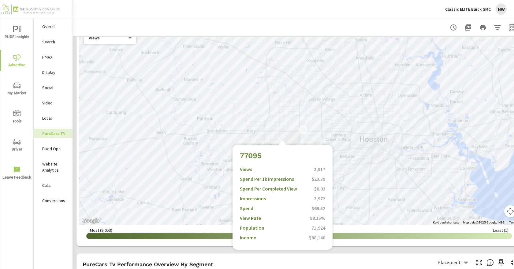
scroll to position [488, 0]
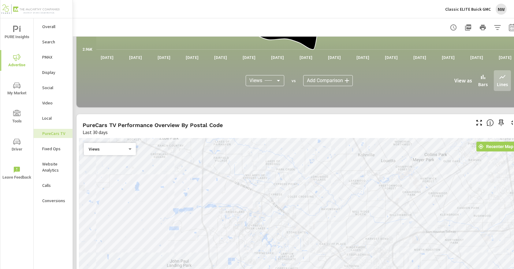
scroll to position [274, 0]
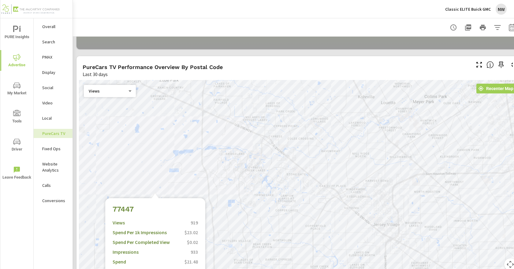
scroll to position [489, 0]
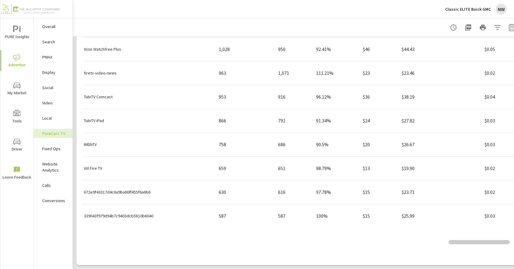
scroll to position [519, 0]
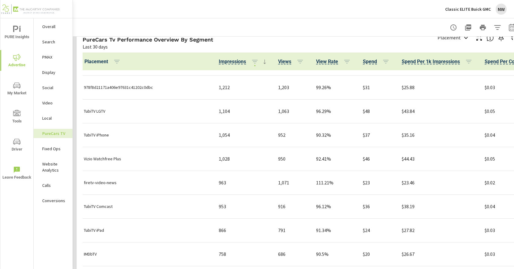
click at [403, 250] on div "$26.67" at bounding box center [437, 254] width 73 height 19
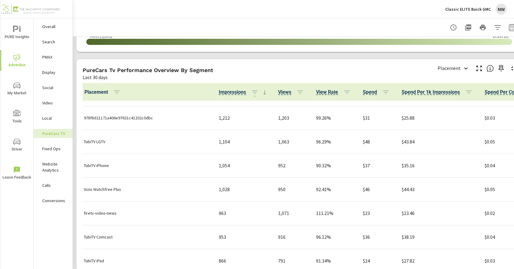
scroll to position [702, 0]
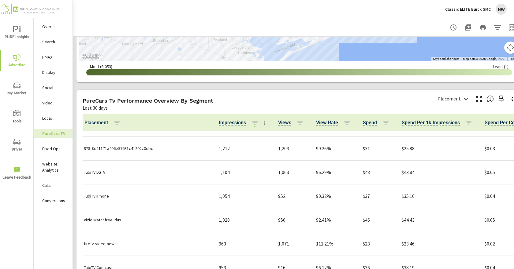
click at [97, 107] on p "Last 30 days" at bounding box center [95, 107] width 25 height 7
click at [463, 101] on body "PURE Insights Advertise My Market Tools Driver Leave Feedback Overall Search PM…" at bounding box center [257, 134] width 514 height 269
click at [463, 101] on div at bounding box center [257, 134] width 514 height 269
click at [49, 152] on p "Fixed Ops" at bounding box center [54, 149] width 25 height 6
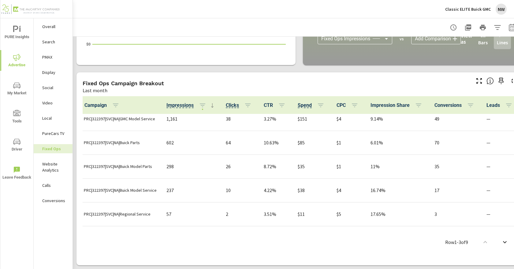
scroll to position [100, 0]
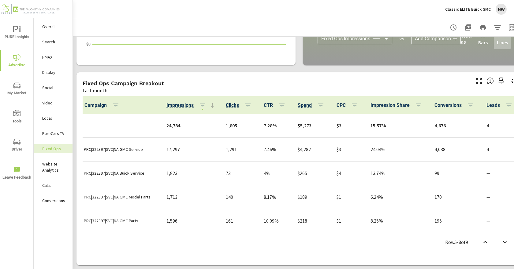
scroll to position [101, 0]
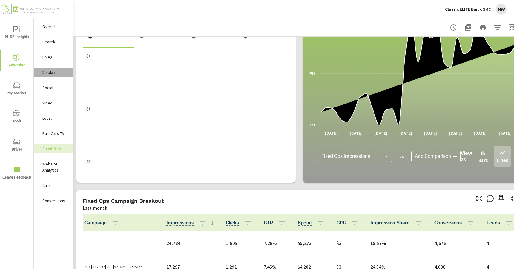
click at [64, 73] on p "Display" at bounding box center [54, 72] width 25 height 6
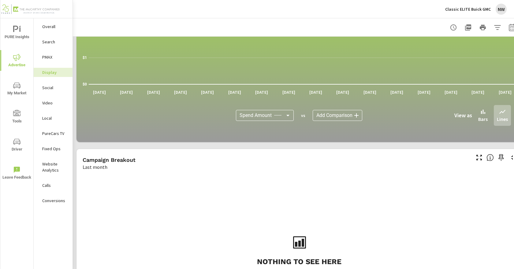
scroll to position [173, 0]
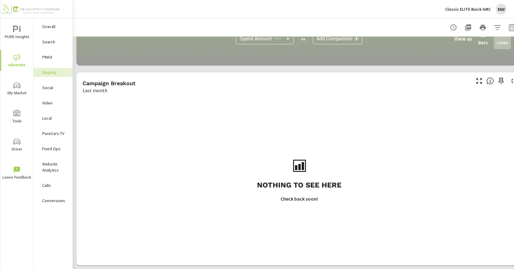
click at [60, 166] on p "Website Analytics" at bounding box center [54, 167] width 25 height 12
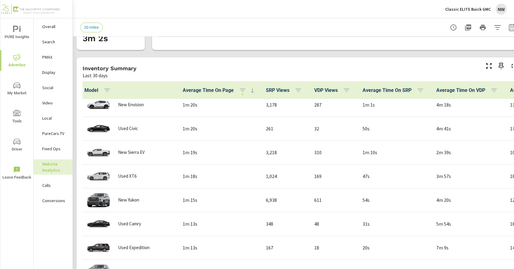
scroll to position [612, 0]
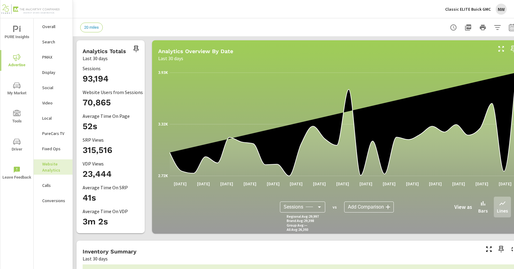
click at [61, 115] on p "Local" at bounding box center [54, 118] width 25 height 6
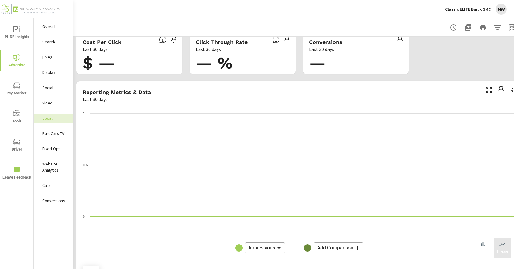
scroll to position [61, 0]
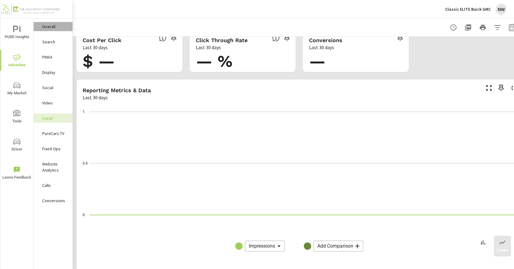
click at [49, 28] on p "Overall" at bounding box center [54, 27] width 25 height 6
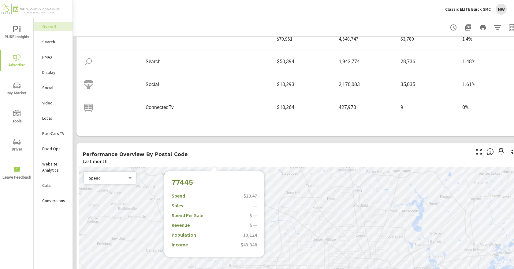
scroll to position [153, 0]
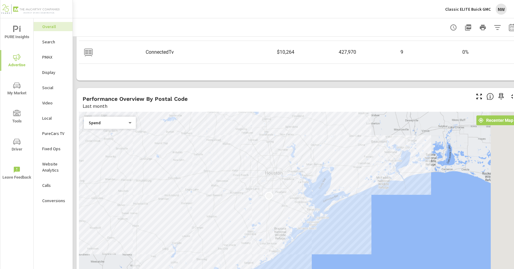
scroll to position [245, 0]
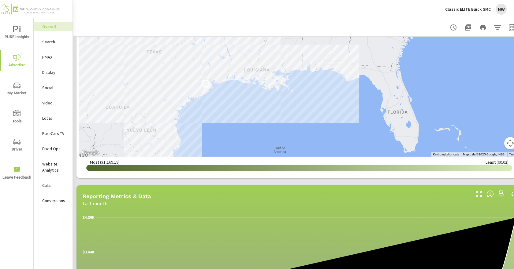
scroll to position [257, 0]
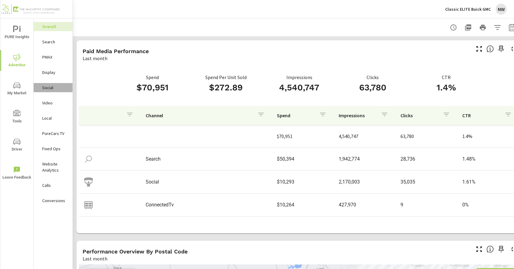
click at [46, 90] on p "Social" at bounding box center [54, 88] width 25 height 6
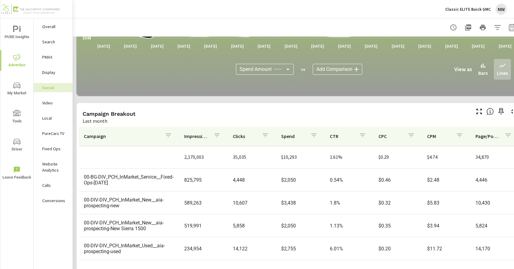
scroll to position [173, 0]
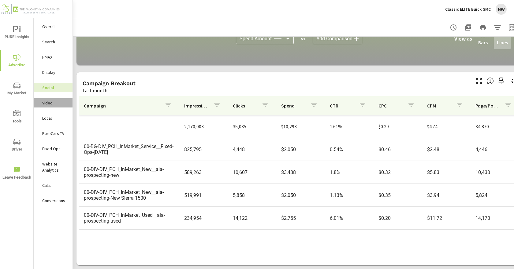
click at [61, 101] on p "Video" at bounding box center [54, 103] width 25 height 6
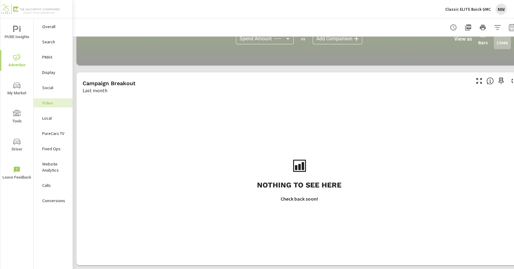
scroll to position [173, 0]
click at [505, 9] on div "NW" at bounding box center [500, 9] width 11 height 11
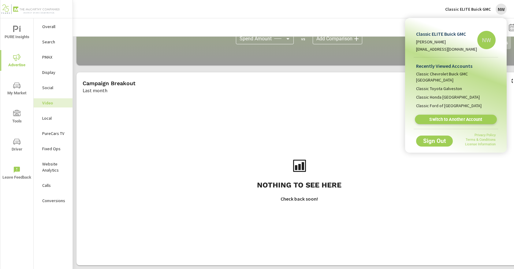
click at [470, 117] on span "Switch to Another Account" at bounding box center [455, 120] width 75 height 6
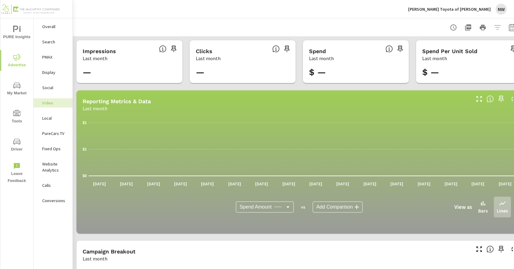
click at [56, 88] on p "Social" at bounding box center [54, 88] width 25 height 6
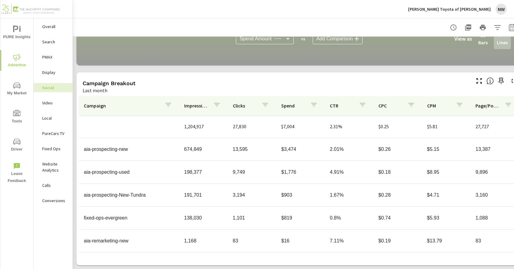
click at [93, 81] on h5 "Campaign Breakout" at bounding box center [109, 83] width 53 height 6
click at [47, 26] on p "Overall" at bounding box center [54, 27] width 25 height 6
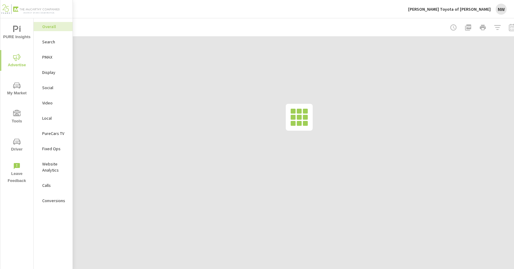
click at [10, 61] on span "Advertise" at bounding box center [16, 61] width 29 height 15
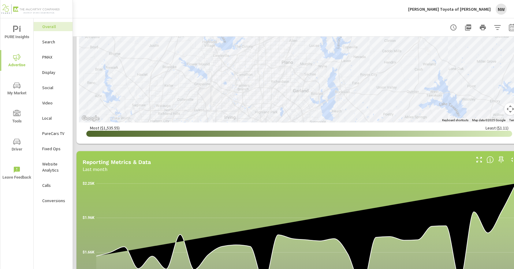
scroll to position [288, 0]
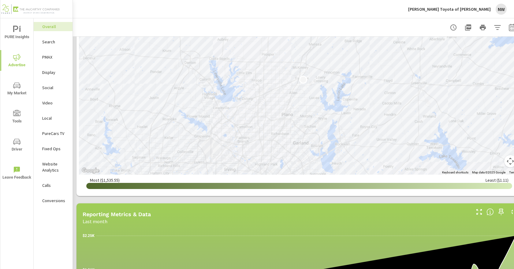
click at [60, 89] on p "Social" at bounding box center [54, 88] width 25 height 6
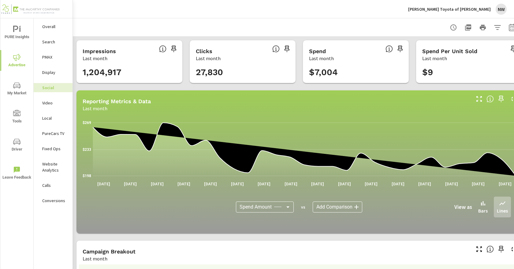
click at [454, 33] on button "button" at bounding box center [453, 27] width 12 height 12
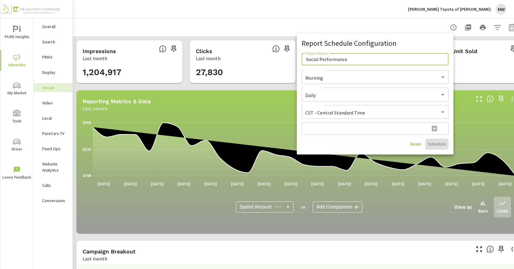
click at [379, 24] on div at bounding box center [257, 134] width 514 height 269
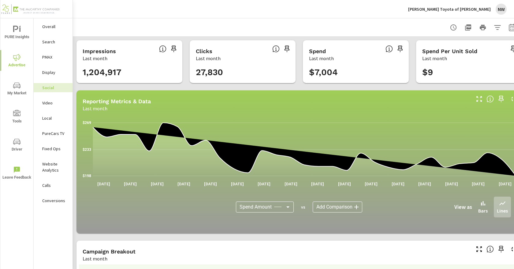
click at [506, 28] on button "button" at bounding box center [512, 27] width 12 height 12
select select "Last month"
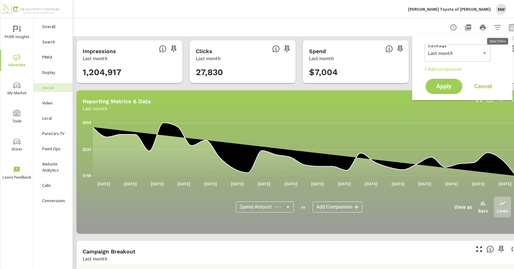
click at [499, 27] on icon "button" at bounding box center [497, 27] width 6 height 5
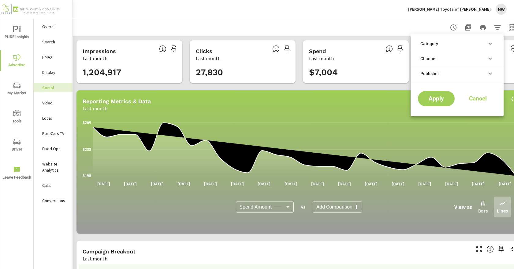
click at [502, 24] on div at bounding box center [257, 134] width 514 height 269
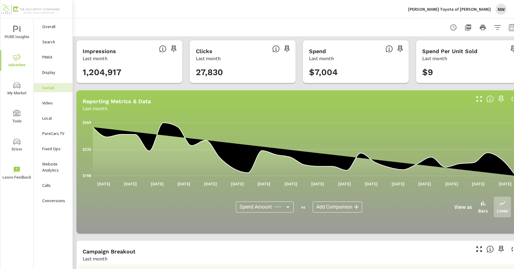
click at [499, 26] on icon "button" at bounding box center [496, 27] width 7 height 7
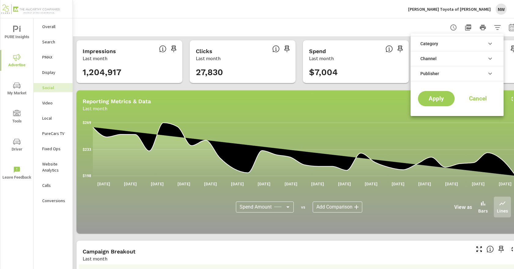
click at [490, 41] on icon "filter options" at bounding box center [489, 43] width 7 height 7
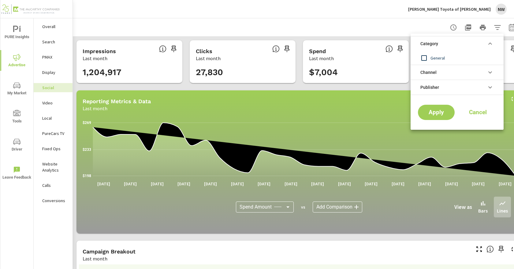
click at [486, 46] on li "Category" at bounding box center [456, 43] width 93 height 15
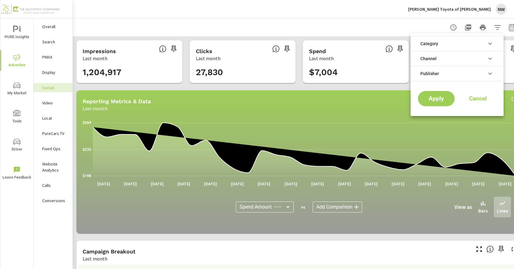
click at [479, 55] on li "Channel" at bounding box center [456, 58] width 93 height 15
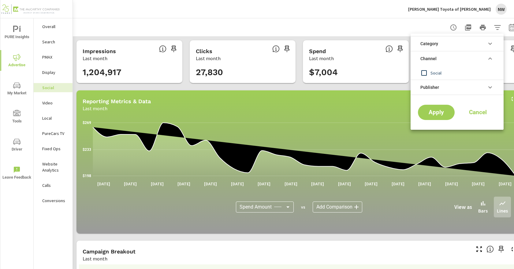
click at [481, 61] on li "Channel" at bounding box center [456, 58] width 93 height 15
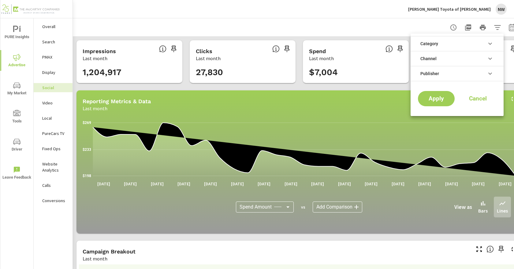
click at [486, 63] on li "Channel" at bounding box center [456, 58] width 93 height 15
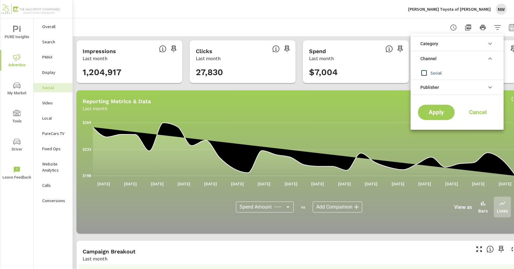
click at [489, 89] on icon "filter options" at bounding box center [489, 87] width 7 height 7
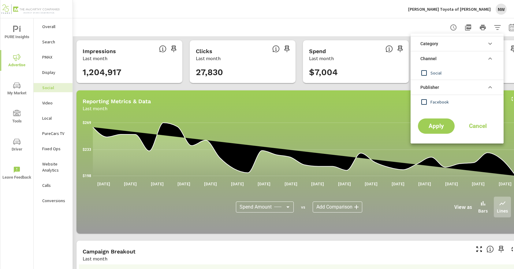
click at [366, 16] on div at bounding box center [257, 134] width 514 height 269
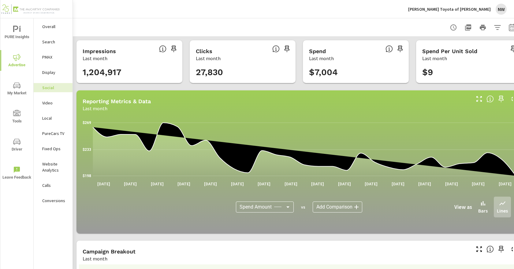
click at [452, 30] on icon "button" at bounding box center [453, 27] width 6 height 6
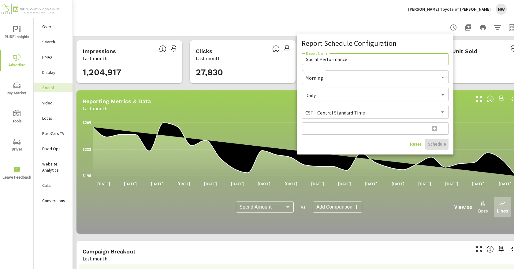
click at [347, 17] on div at bounding box center [257, 134] width 514 height 269
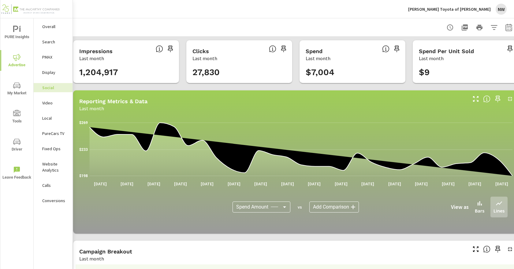
scroll to position [0, 16]
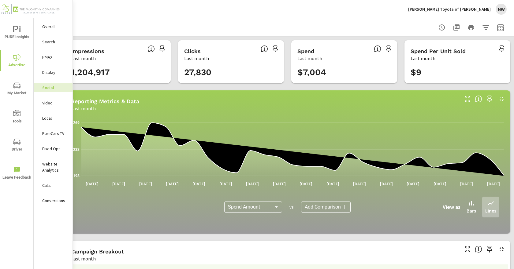
click at [499, 27] on icon "button" at bounding box center [499, 27] width 7 height 7
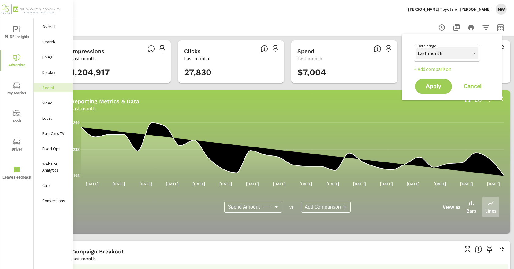
click at [471, 50] on select "Custom Yesterday Last week Last 7 days Last 14 days Last 30 days Last 45 days L…" at bounding box center [446, 53] width 61 height 12
click at [416, 47] on select "Custom Yesterday Last week Last 7 days Last 14 days Last 30 days Last 45 days L…" at bounding box center [446, 53] width 61 height 12
select select "Month to date"
click at [443, 80] on button "Apply" at bounding box center [433, 87] width 38 height 16
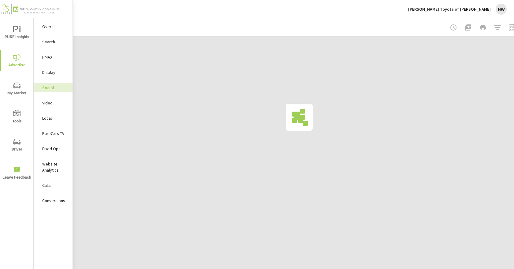
drag, startPoint x: 276, startPoint y: 268, endPoint x: 210, endPoint y: 267, distance: 66.0
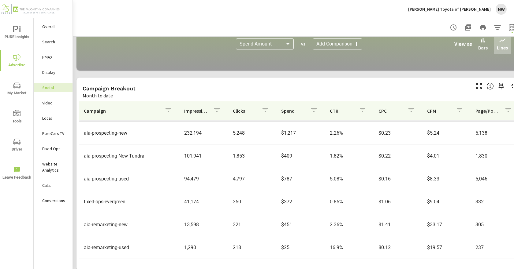
scroll to position [173, 0]
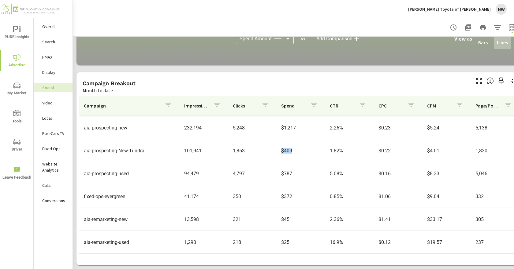
drag, startPoint x: 261, startPoint y: 149, endPoint x: 254, endPoint y: 148, distance: 6.8
click at [254, 148] on tr "aia-prospecting-New-Tundra 101,941 1,853 $409 1.82% $0.22 $4.01 1,830" at bounding box center [299, 150] width 440 height 23
click at [49, 132] on p "PureCars TV" at bounding box center [54, 134] width 25 height 6
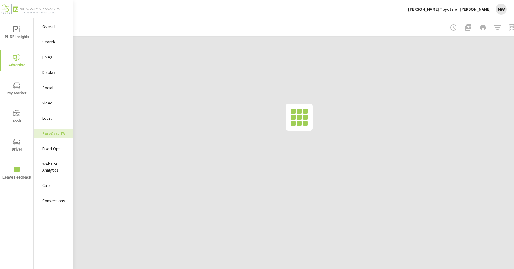
scroll to position [0, 12]
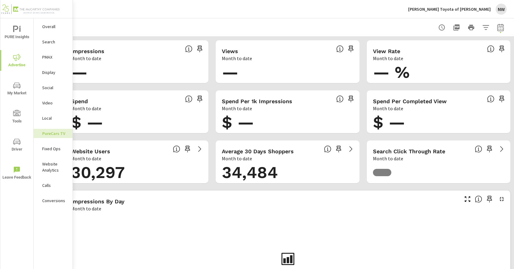
drag, startPoint x: 141, startPoint y: 5, endPoint x: 71, endPoint y: 46, distance: 80.7
click at [140, 6] on div "Pat Lobb Toyota of McKinney NW" at bounding box center [293, 9] width 426 height 18
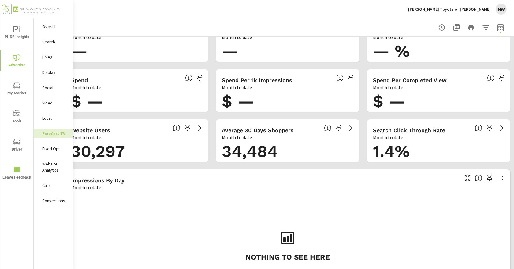
scroll to position [31, 12]
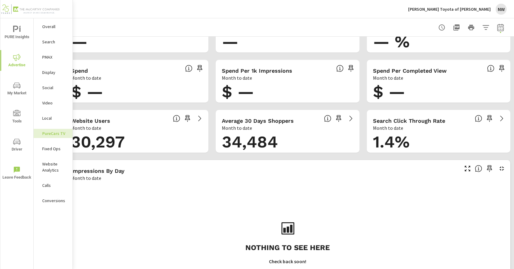
click at [233, 172] on div "Impressions by Day" at bounding box center [264, 171] width 386 height 7
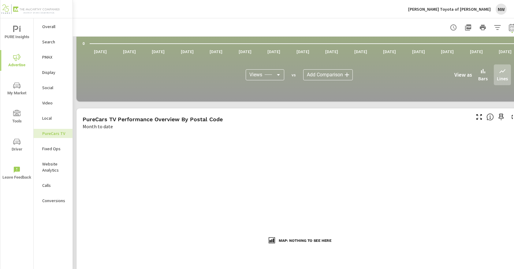
scroll to position [336, 0]
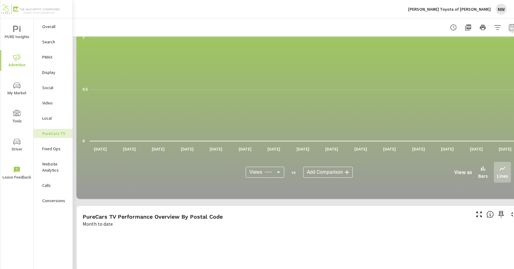
click at [476, 13] on div "Pat Lobb Toyota of McKinney NW" at bounding box center [457, 9] width 98 height 11
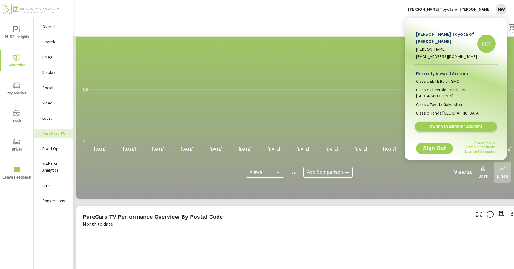
click at [457, 124] on span "Switch to Another Account" at bounding box center [455, 127] width 75 height 6
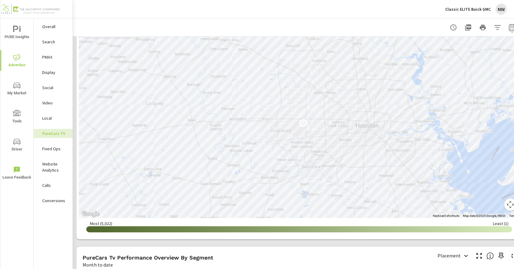
scroll to position [611, 0]
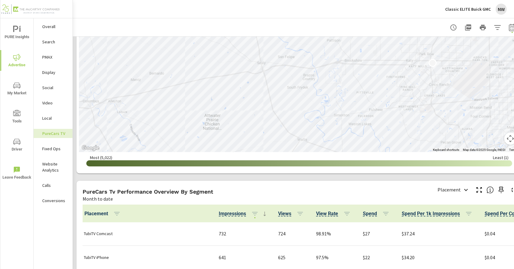
scroll to position [550, 0]
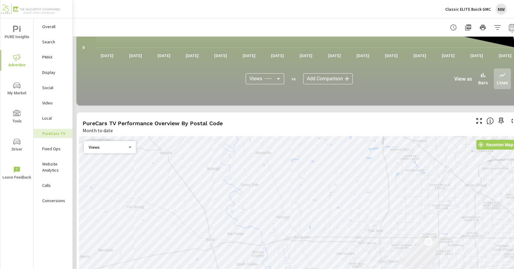
scroll to position [424, 0]
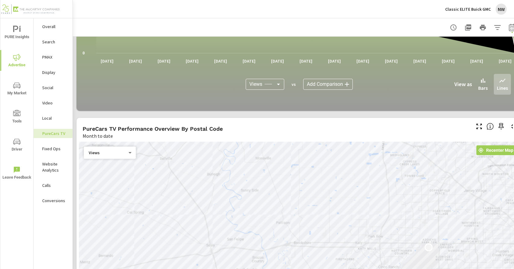
click at [106, 152] on body "PURE Insights Advertise My Market Tools Driver Leave Feedback Overall Search PM…" at bounding box center [257, 134] width 514 height 269
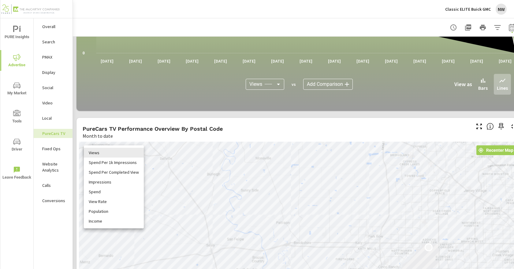
click at [173, 122] on div at bounding box center [257, 134] width 514 height 269
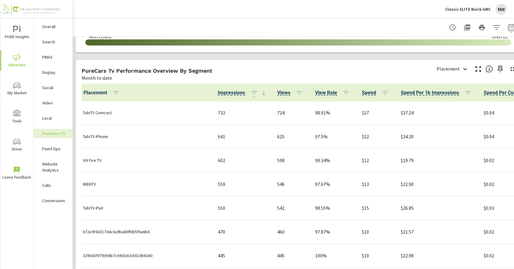
scroll to position [732, 16]
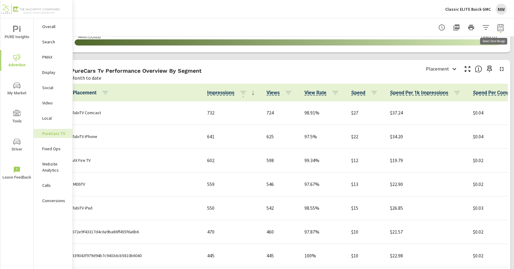
click at [497, 26] on icon "button" at bounding box center [500, 27] width 6 height 7
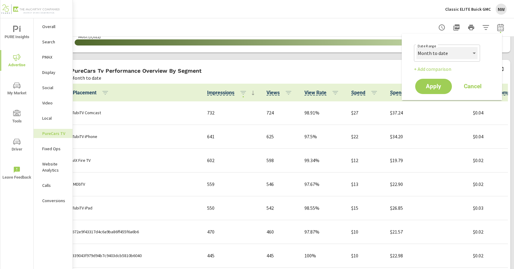
click at [458, 55] on select "Custom Yesterday Last week Last 7 days Last 14 days Last 30 days Last 45 days L…" at bounding box center [446, 53] width 61 height 12
click at [416, 47] on select "Custom Yesterday Last week Last 7 days Last 14 days Last 30 days Last 45 days L…" at bounding box center [446, 53] width 61 height 12
select select "Last month"
click at [447, 87] on button "Apply" at bounding box center [433, 87] width 38 height 16
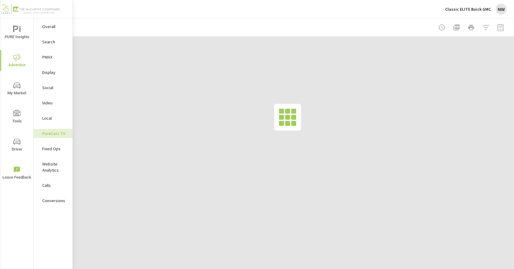
scroll to position [0, 12]
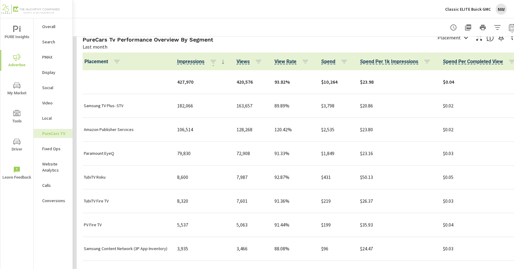
click at [156, 58] on th "Placement" at bounding box center [125, 62] width 93 height 18
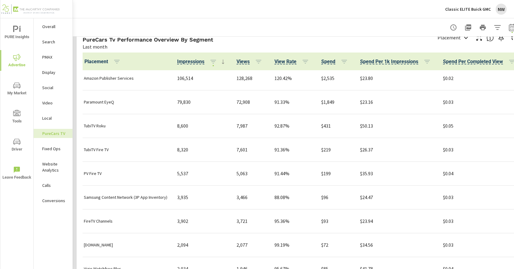
scroll to position [61, 0]
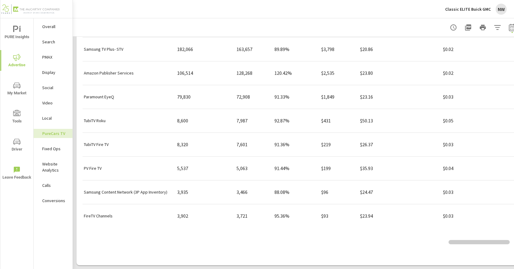
scroll to position [733, 0]
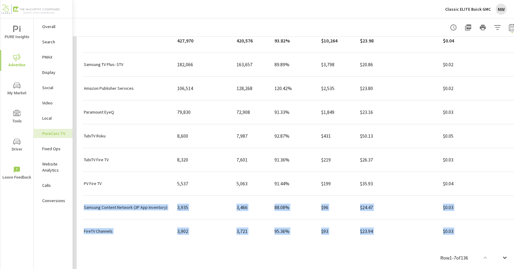
scroll to position [825, 0]
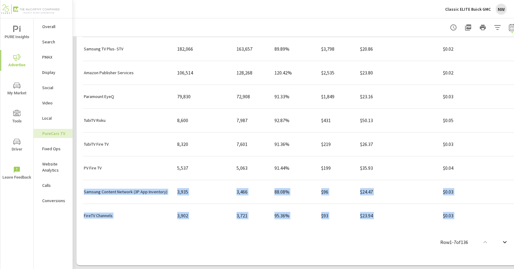
drag, startPoint x: 453, startPoint y: 264, endPoint x: 498, endPoint y: 269, distance: 44.9
click at [498, 269] on div "PureCarsTV Performance Classic ELITE Buick GMC Report date range: Jul 01, 2025 …" at bounding box center [293, 143] width 441 height 251
drag, startPoint x: 437, startPoint y: 245, endPoint x: 436, endPoint y: 242, distance: 3.6
click at [436, 244] on div "Row 1 - 7 of 136" at bounding box center [299, 242] width 440 height 37
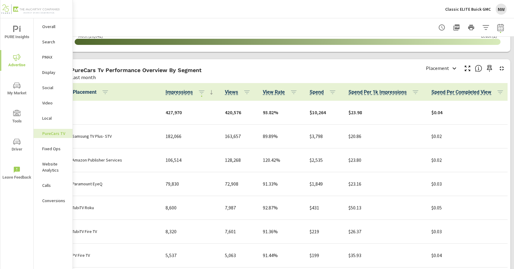
scroll to position [733, 16]
click at [497, 92] on icon "button" at bounding box center [500, 92] width 6 height 4
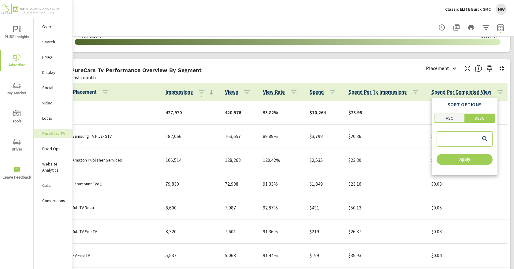
click at [438, 119] on span "ASC" at bounding box center [449, 118] width 26 height 6
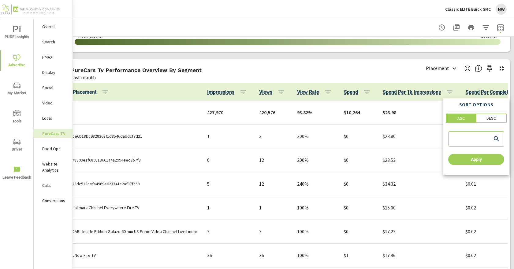
click at [327, 71] on div at bounding box center [257, 134] width 514 height 269
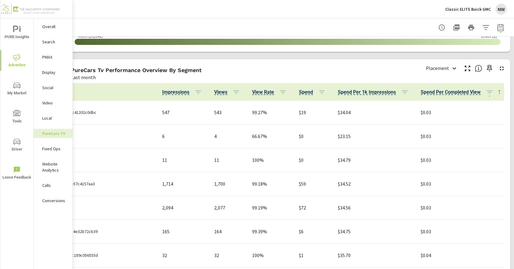
scroll to position [1175, 47]
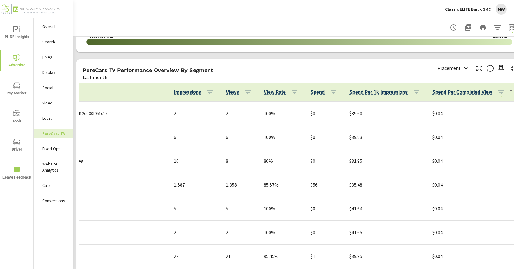
scroll to position [1633, 47]
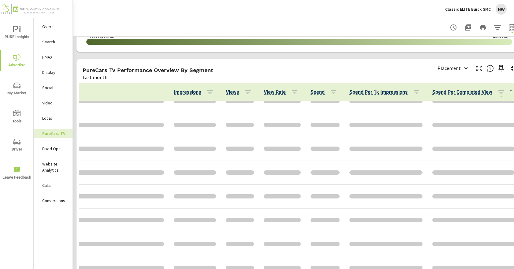
scroll to position [1396, 8]
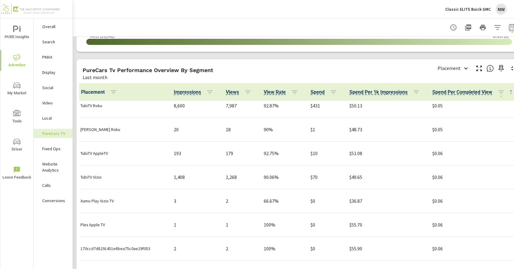
scroll to position [1530, 4]
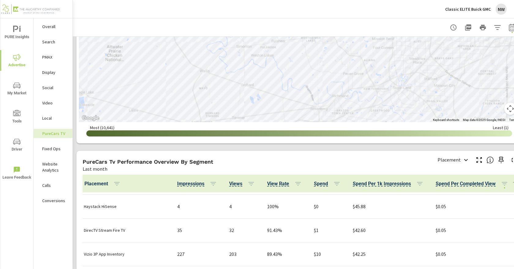
scroll to position [764, 0]
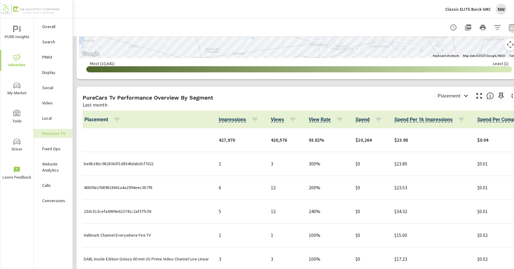
scroll to position [580, 0]
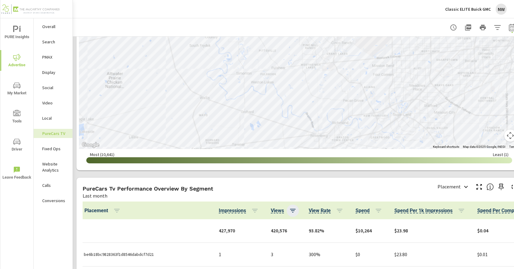
scroll to position [672, 0]
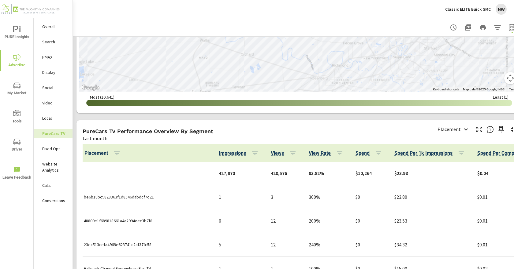
click at [482, 7] on p "Classic ELITE Buick GMC" at bounding box center [468, 9] width 46 height 6
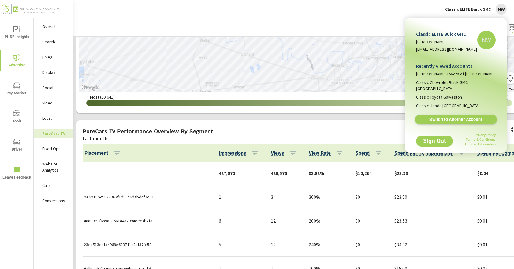
click at [483, 117] on span "Switch to Another Account" at bounding box center [455, 120] width 75 height 6
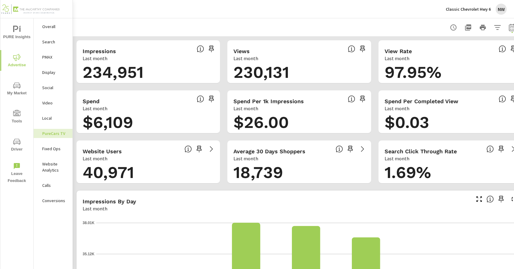
click at [55, 40] on p "Search" at bounding box center [54, 42] width 25 height 6
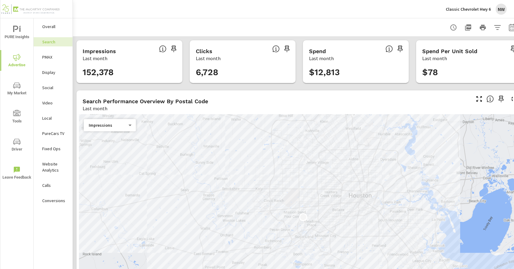
click at [495, 29] on icon "button" at bounding box center [496, 27] width 7 height 7
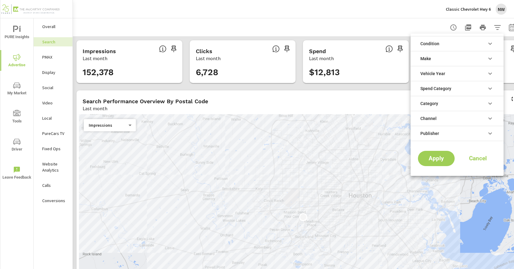
click at [385, 35] on div at bounding box center [257, 134] width 514 height 269
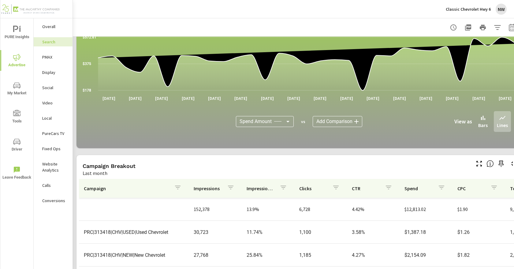
scroll to position [424, 0]
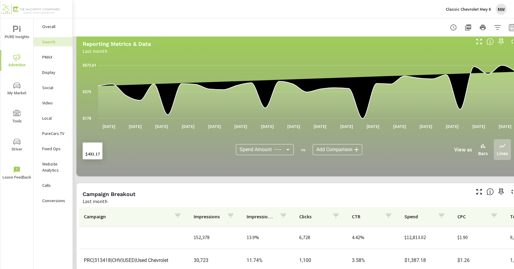
scroll to position [363, 0]
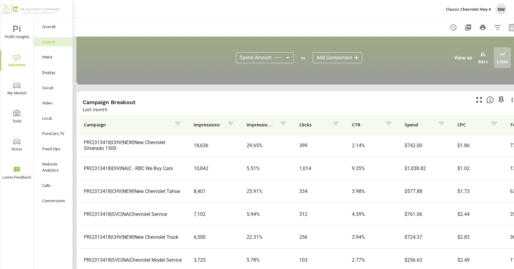
scroll to position [424, 0]
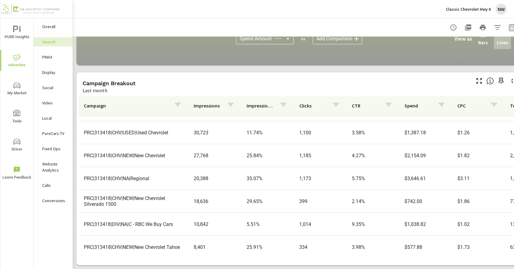
scroll to position [31, 0]
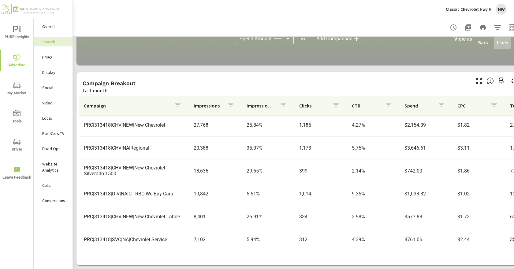
scroll to position [61, 0]
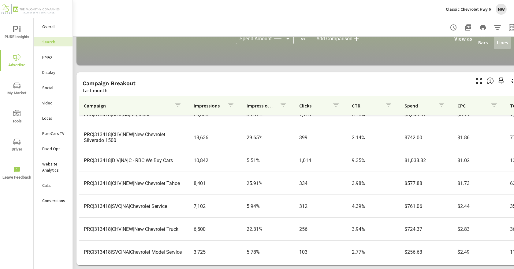
scroll to position [92, 0]
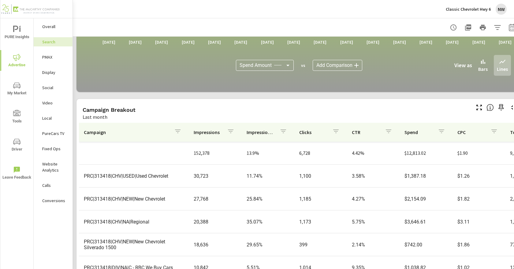
scroll to position [393, 0]
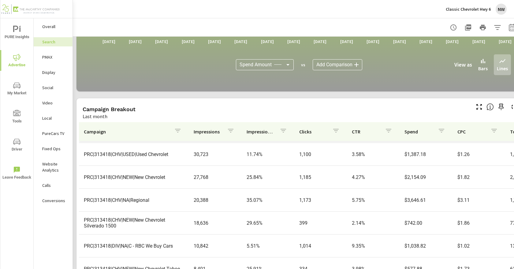
scroll to position [31, 0]
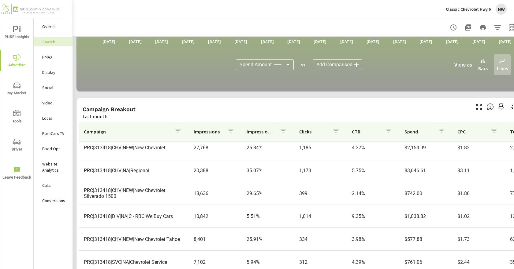
scroll to position [61, 0]
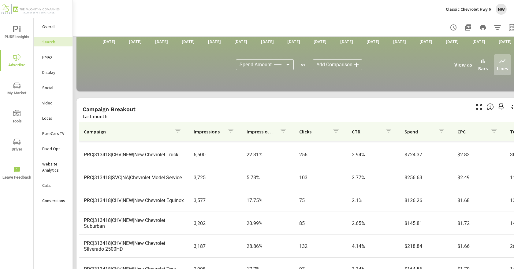
scroll to position [183, 0]
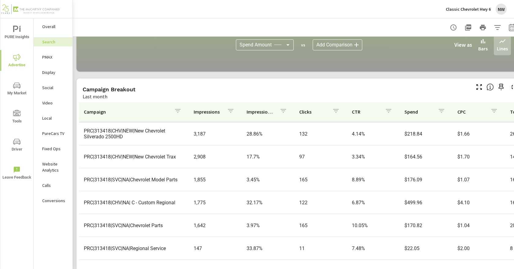
scroll to position [424, 0]
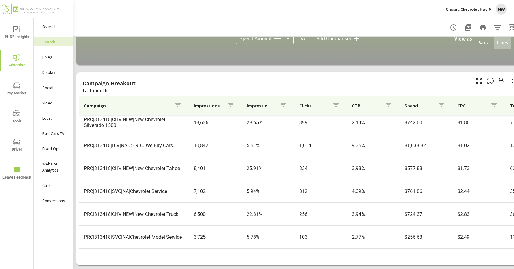
scroll to position [51, 0]
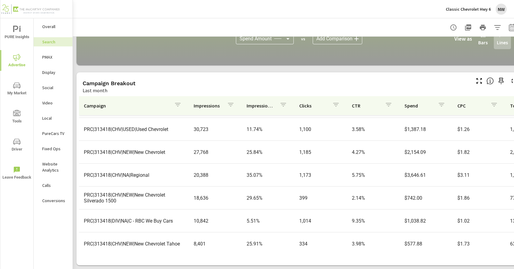
scroll to position [31, 0]
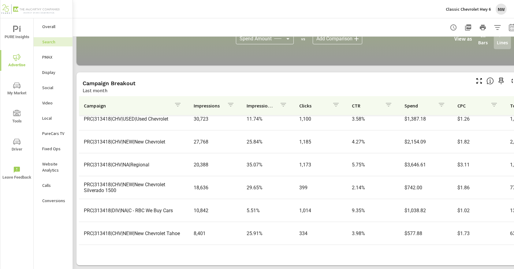
scroll to position [92, 0]
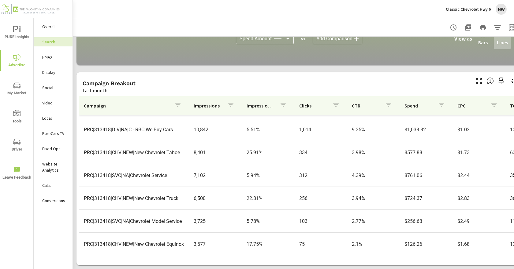
scroll to position [122, 0]
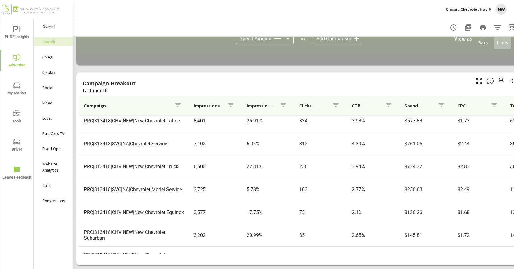
scroll to position [153, 0]
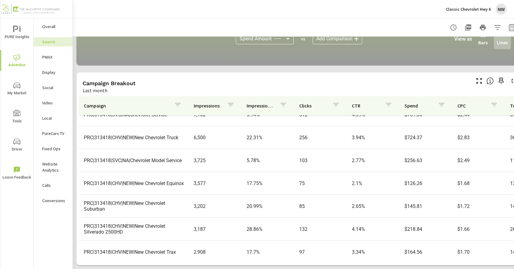
scroll to position [183, 0]
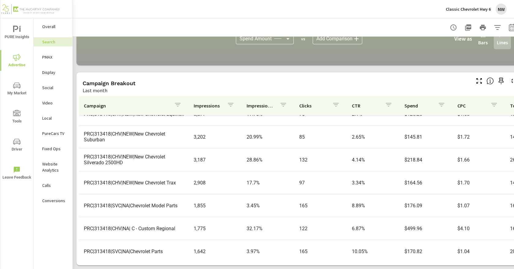
scroll to position [245, 0]
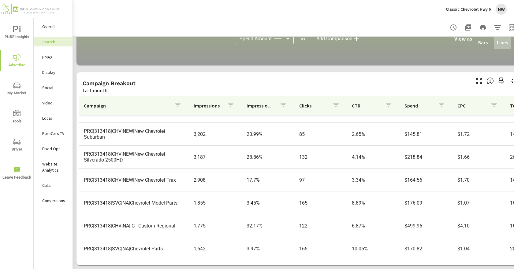
scroll to position [275, 0]
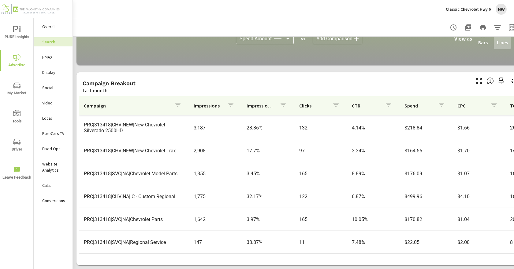
scroll to position [279, 0]
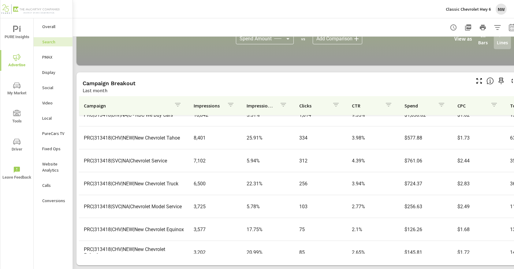
scroll to position [55, 0]
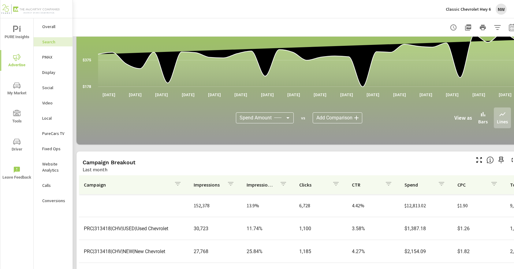
scroll to position [424, 0]
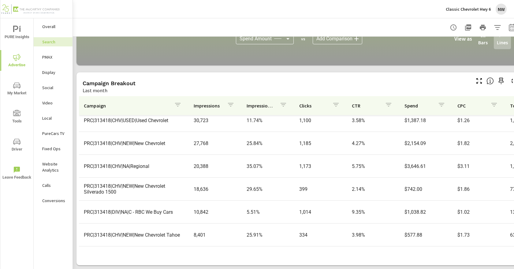
scroll to position [31, 0]
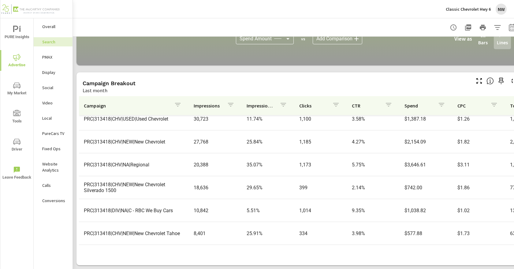
scroll to position [61, 0]
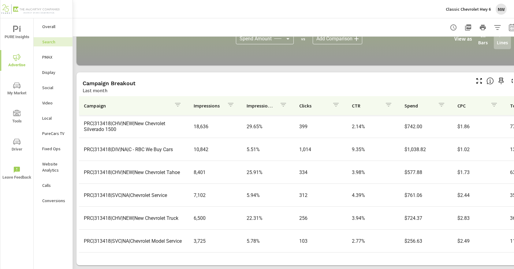
scroll to position [122, 0]
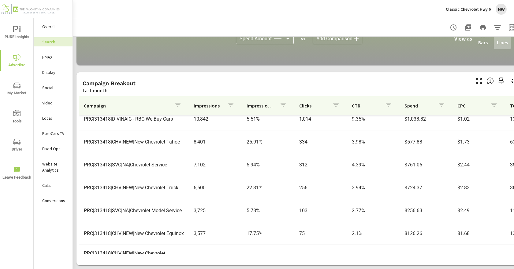
scroll to position [153, 0]
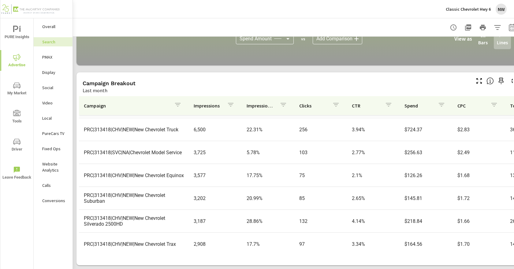
scroll to position [183, 0]
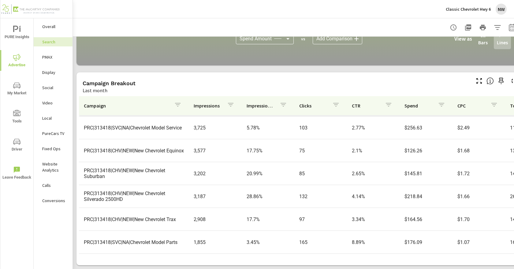
scroll to position [214, 0]
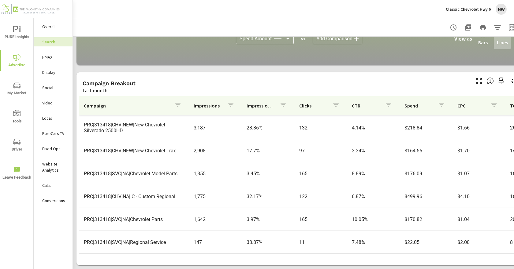
scroll to position [279, 0]
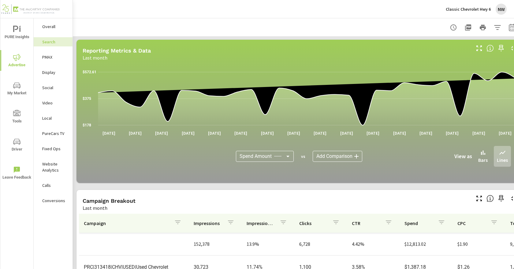
scroll to position [393, 0]
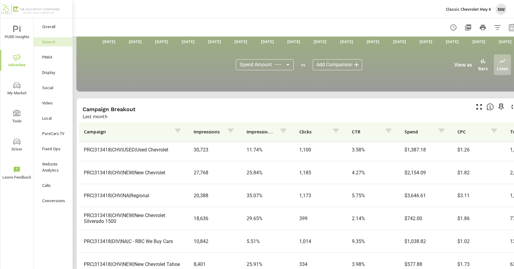
scroll to position [92, 0]
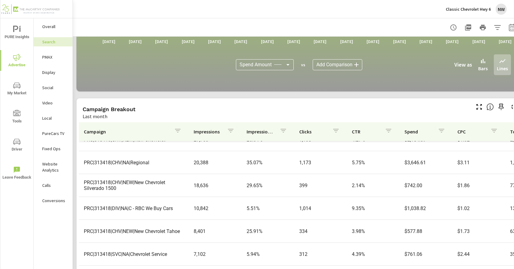
scroll to position [61, 0]
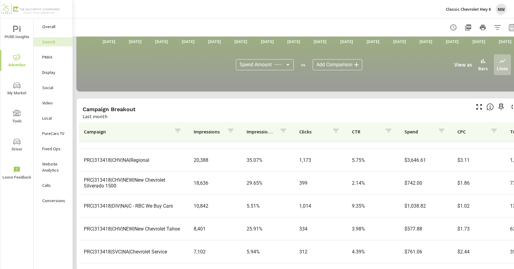
scroll to position [92, 0]
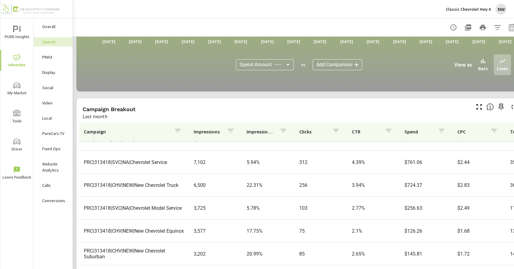
scroll to position [153, 0]
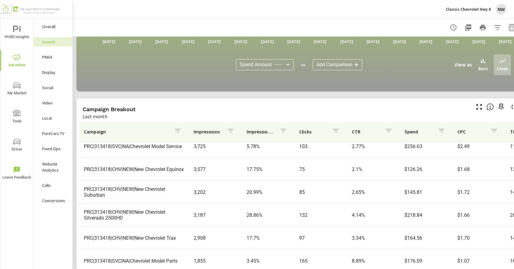
scroll to position [214, 0]
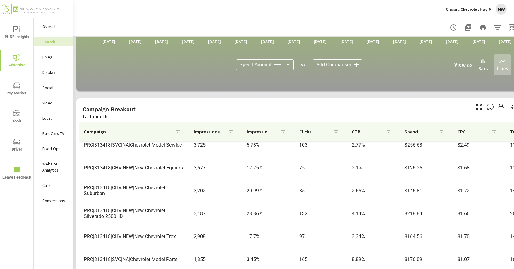
scroll to position [245, 0]
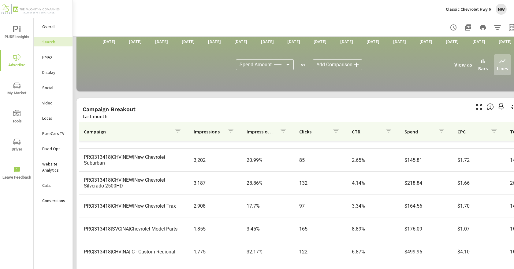
scroll to position [275, 0]
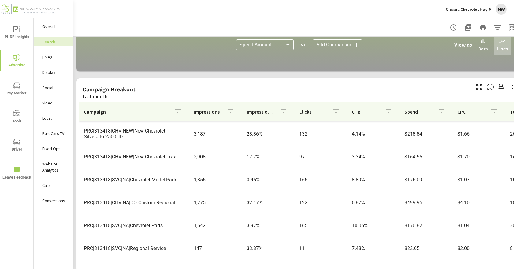
scroll to position [424, 0]
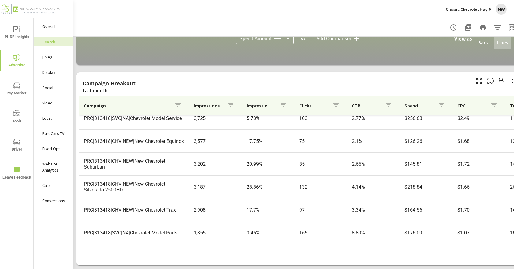
scroll to position [157, 0]
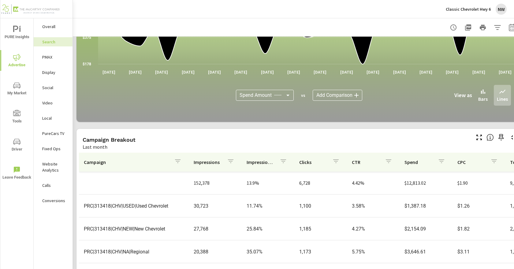
scroll to position [31, 0]
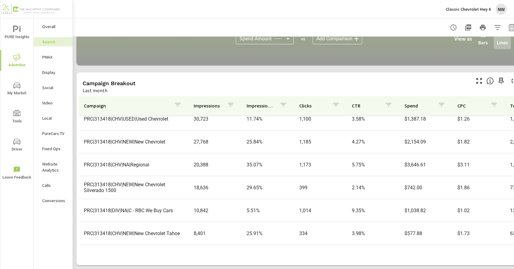
scroll to position [424, 0]
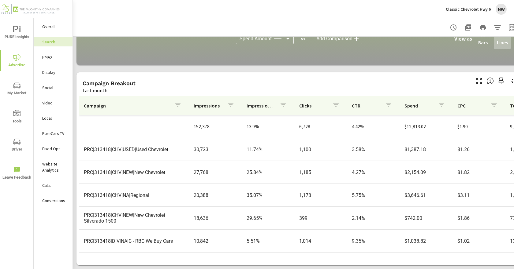
scroll to position [363, 0]
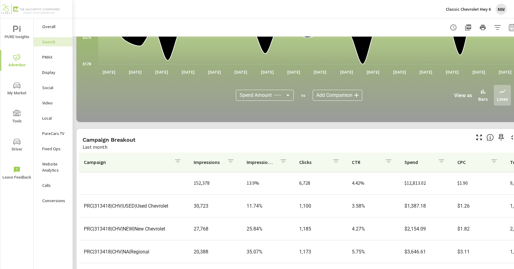
scroll to position [61, 0]
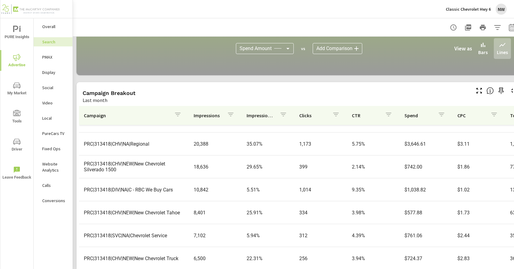
scroll to position [424, 0]
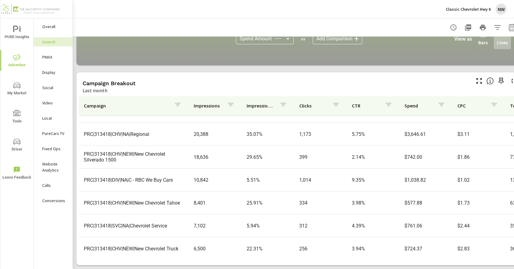
scroll to position [28, 0]
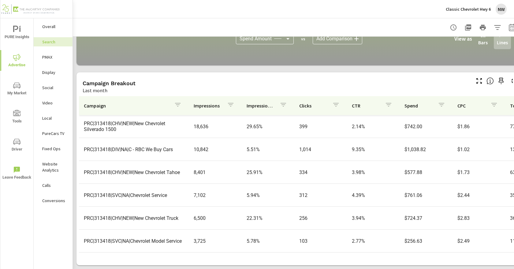
scroll to position [122, 0]
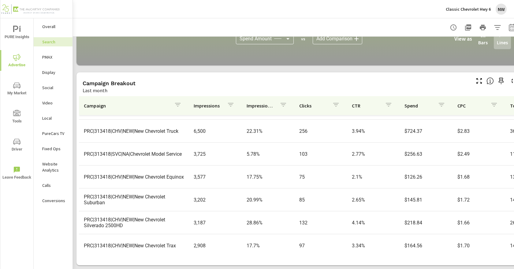
scroll to position [183, 0]
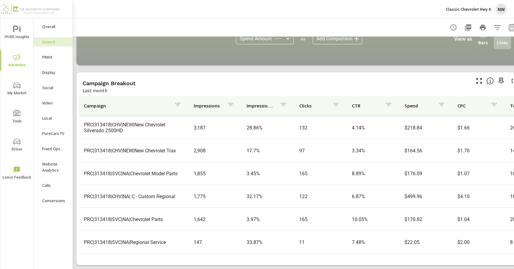
scroll to position [279, 0]
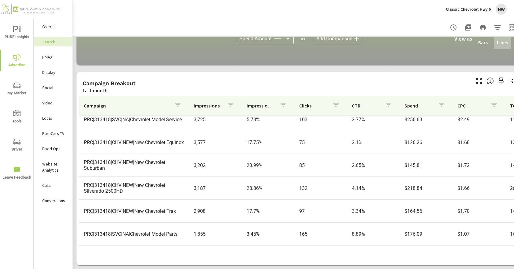
scroll to position [157, 0]
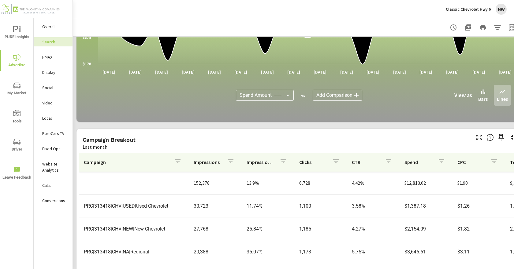
scroll to position [424, 0]
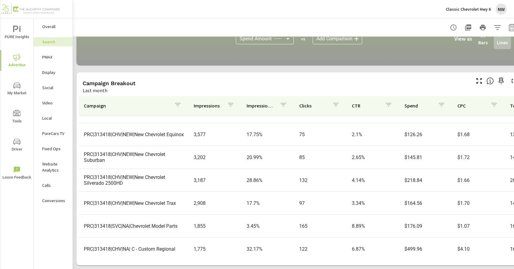
scroll to position [245, 0]
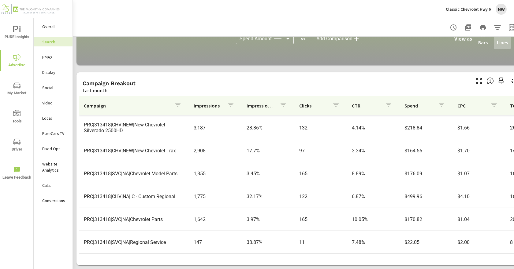
scroll to position [279, 0]
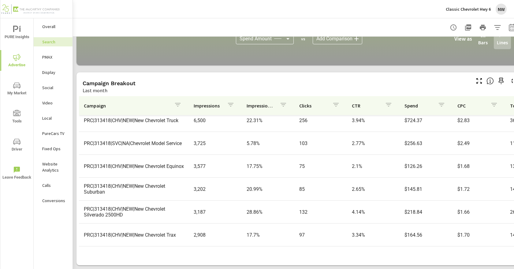
scroll to position [187, 0]
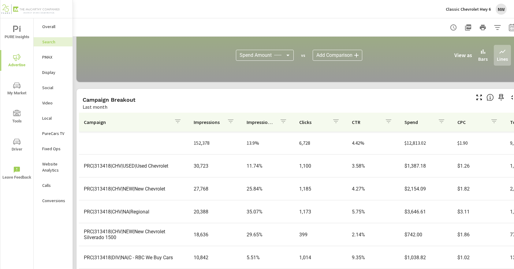
scroll to position [393, 0]
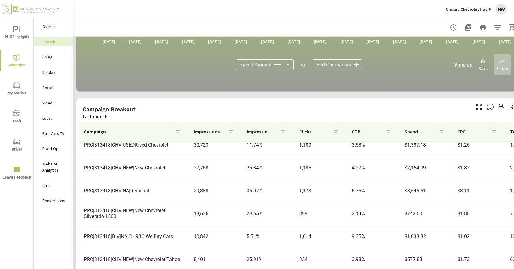
scroll to position [424, 0]
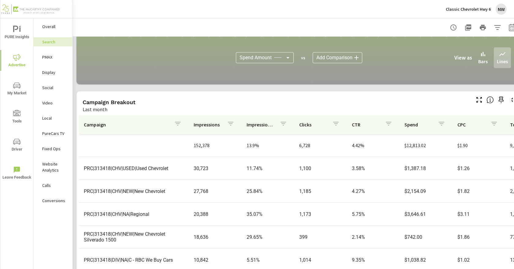
scroll to position [424, 0]
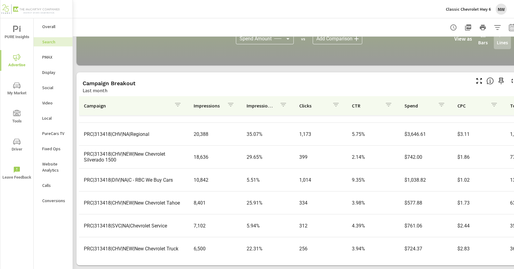
scroll to position [92, 0]
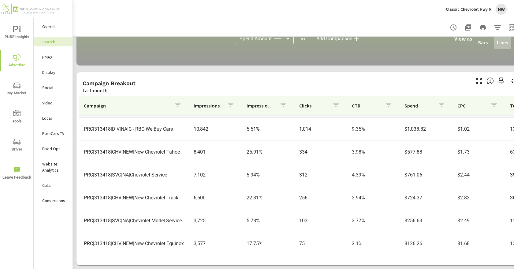
scroll to position [122, 0]
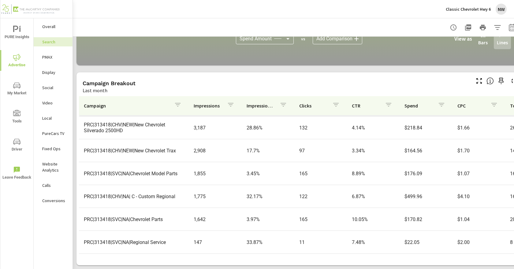
scroll to position [279, 0]
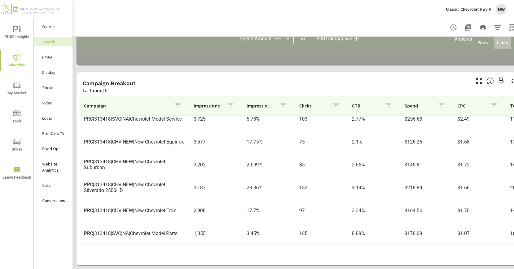
scroll to position [279, 0]
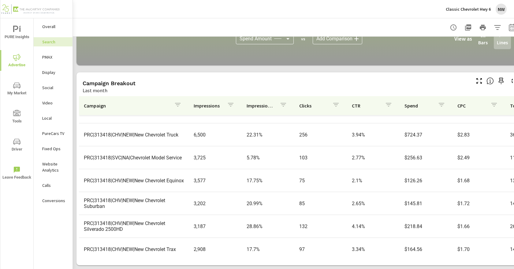
scroll to position [65, 0]
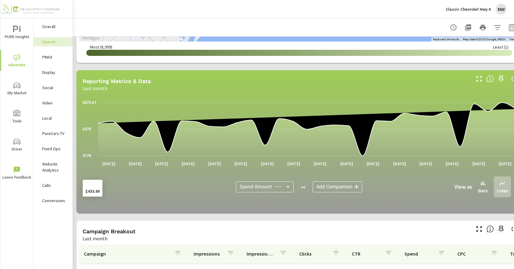
scroll to position [424, 0]
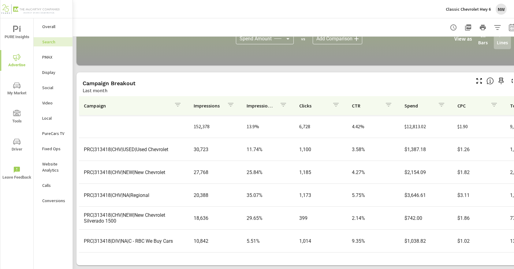
click at [48, 61] on div "PMAX" at bounding box center [53, 57] width 39 height 9
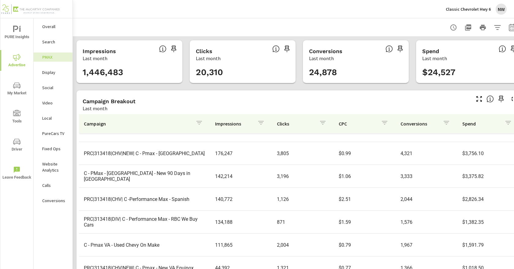
scroll to position [31, 0]
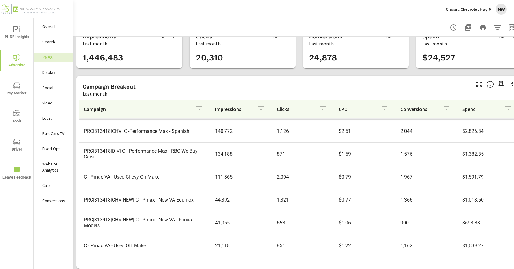
scroll to position [23, 0]
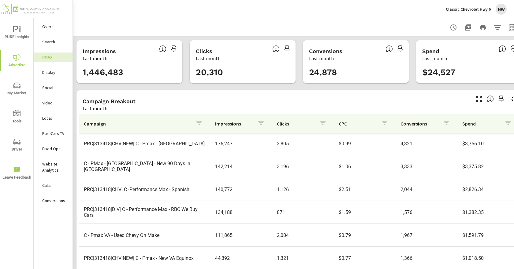
scroll to position [114, 0]
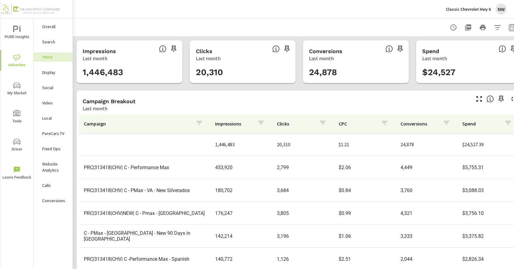
scroll to position [23, 0]
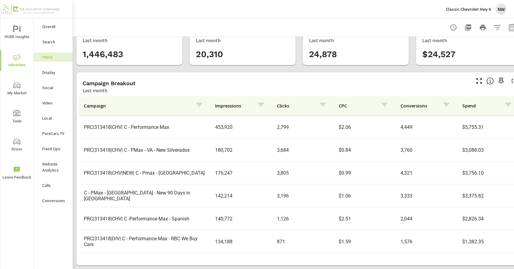
scroll to position [92, 0]
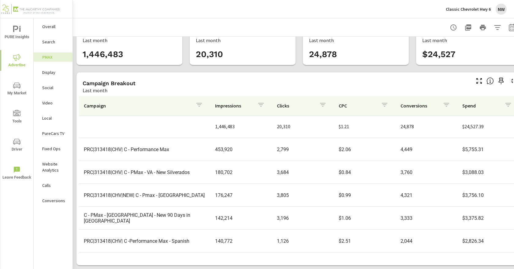
scroll to position [31, 0]
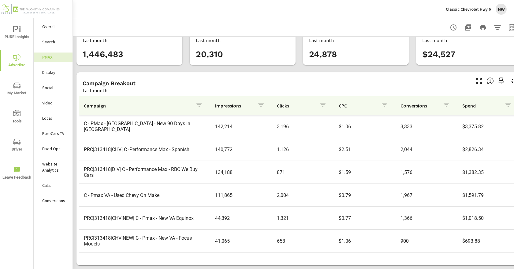
scroll to position [114, 0]
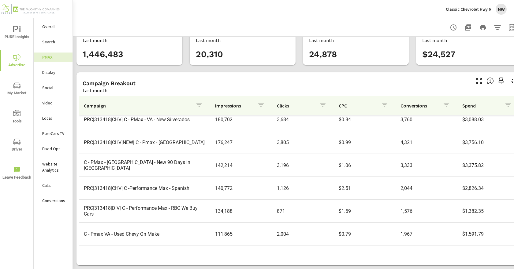
scroll to position [22, 0]
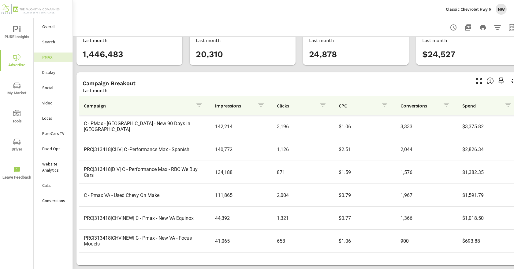
scroll to position [114, 0]
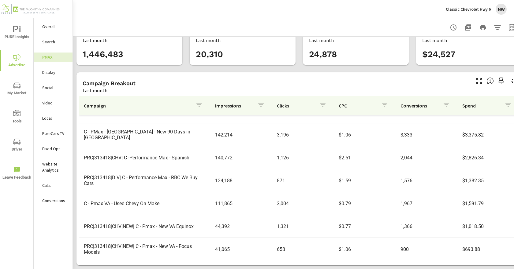
scroll to position [53, 0]
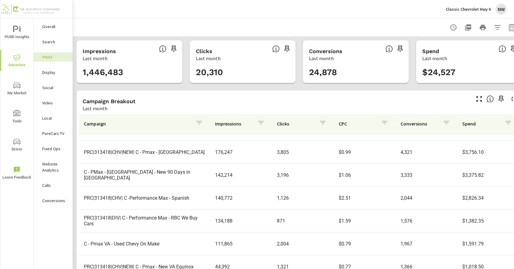
scroll to position [92, 0]
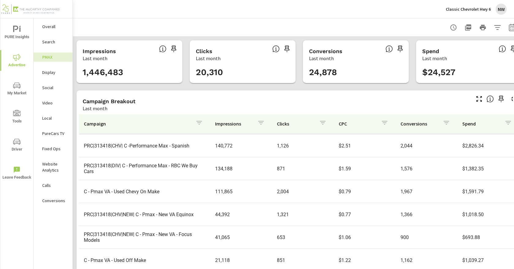
scroll to position [23, 0]
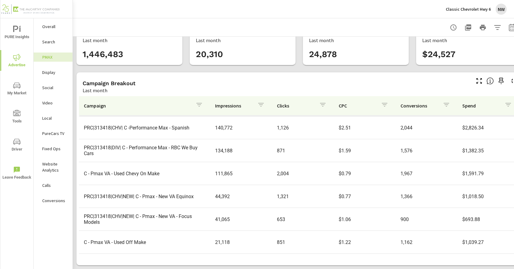
scroll to position [114, 0]
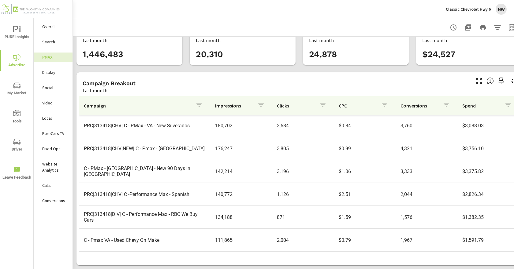
scroll to position [61, 0]
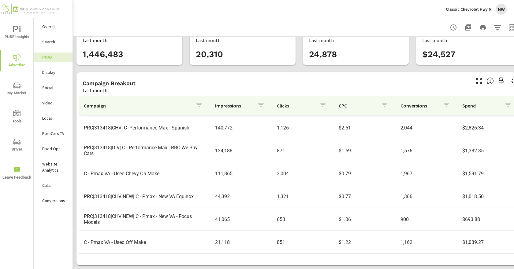
scroll to position [53, 0]
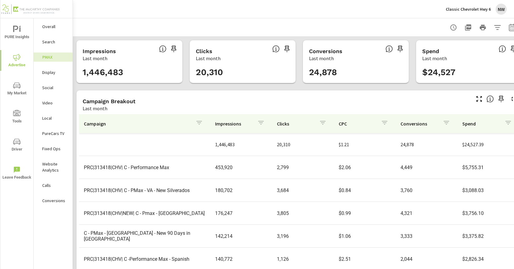
scroll to position [23, 0]
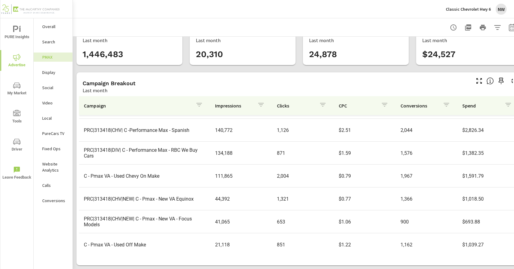
scroll to position [114, 0]
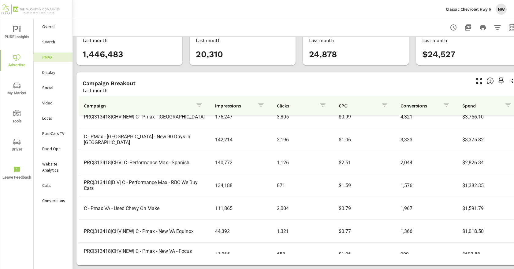
scroll to position [53, 0]
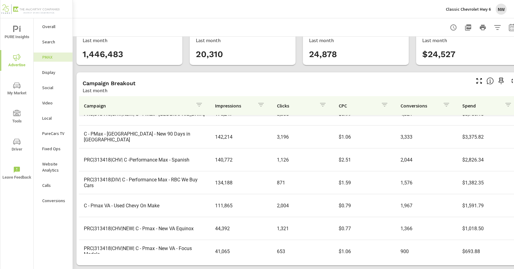
scroll to position [114, 0]
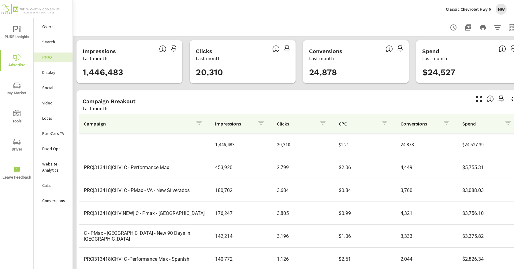
scroll to position [23, 0]
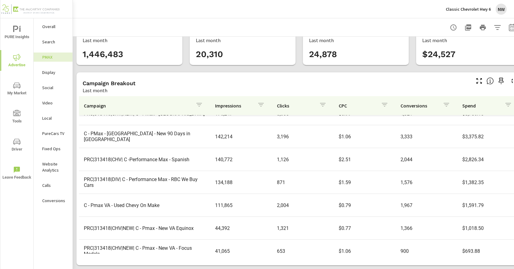
scroll to position [92, 0]
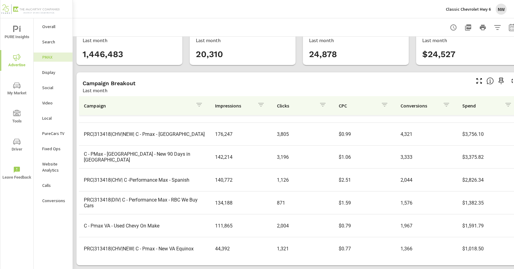
scroll to position [92, 0]
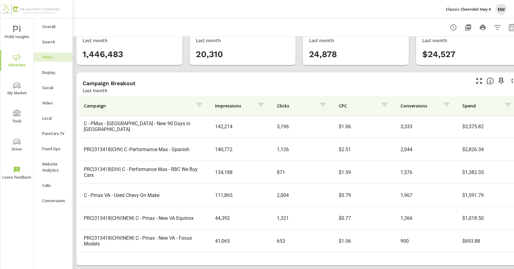
scroll to position [2, 0]
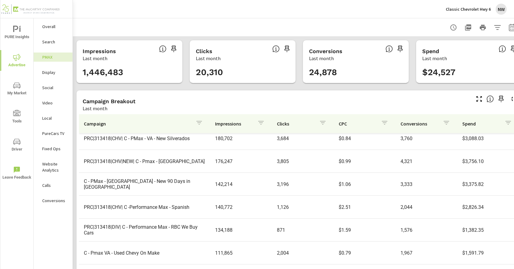
scroll to position [61, 0]
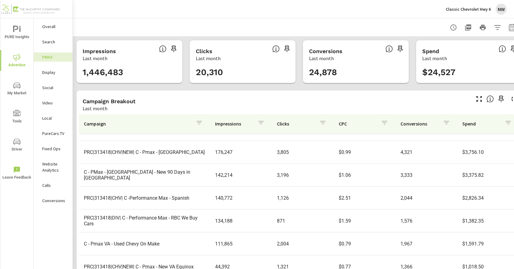
click at [56, 87] on p "Social" at bounding box center [54, 88] width 25 height 6
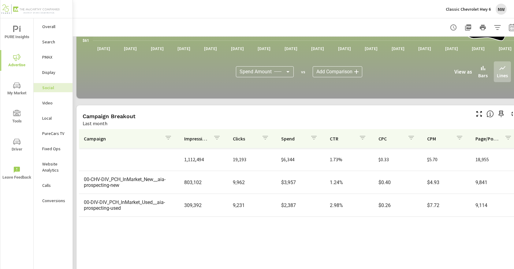
scroll to position [173, 0]
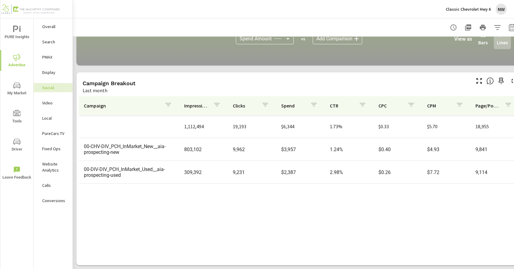
click at [51, 138] on div "PureCars TV" at bounding box center [53, 133] width 39 height 9
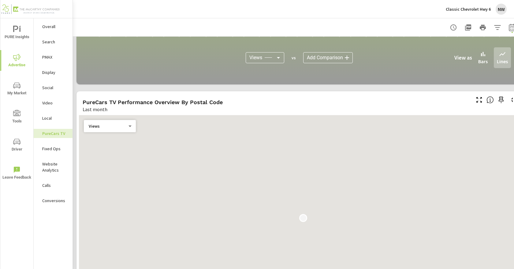
scroll to position [520, 0]
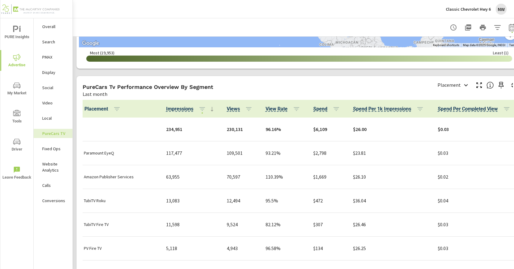
scroll to position [704, 0]
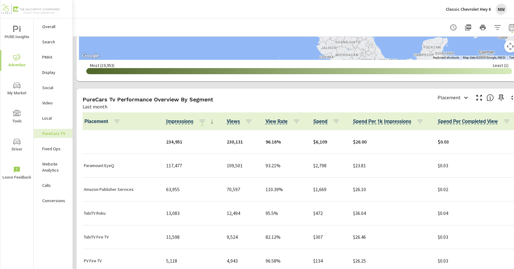
click at [471, 9] on p "Classic Chevrolet Hwy 6" at bounding box center [467, 9] width 45 height 6
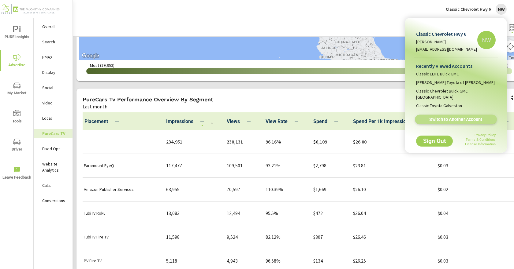
click at [461, 117] on span "Switch to Another Account" at bounding box center [455, 120] width 75 height 6
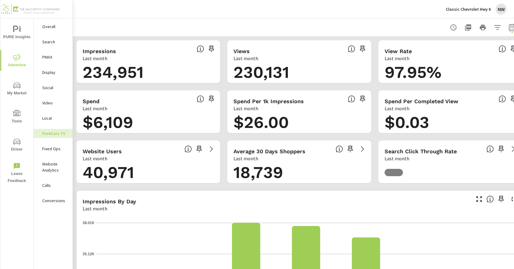
click at [466, 6] on p "Classic Chevrolet Hwy 6" at bounding box center [467, 9] width 45 height 6
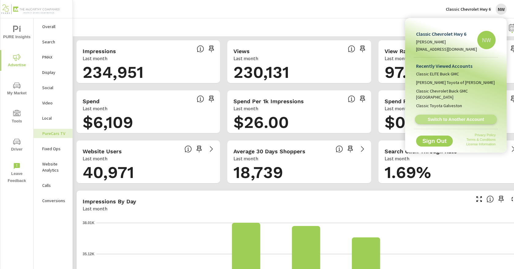
click at [456, 117] on span "Switch to Another Account" at bounding box center [455, 120] width 75 height 6
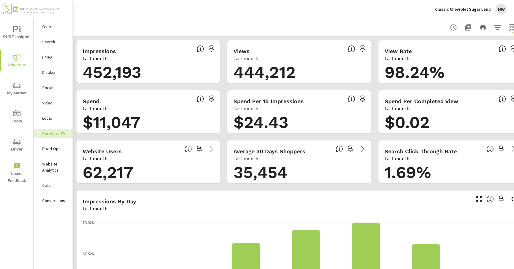
click at [53, 43] on p "Search" at bounding box center [54, 42] width 25 height 6
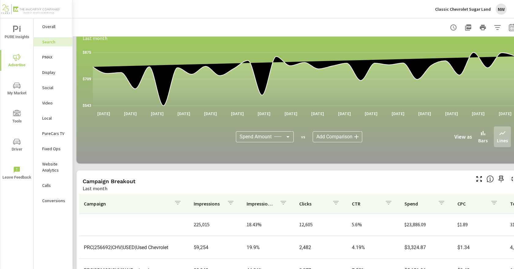
scroll to position [424, 0]
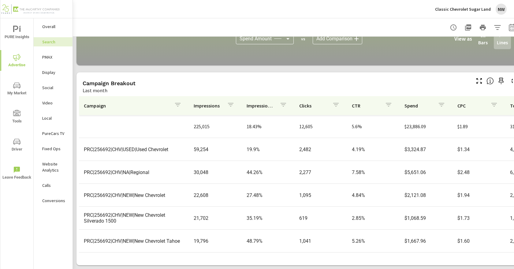
scroll to position [31, 0]
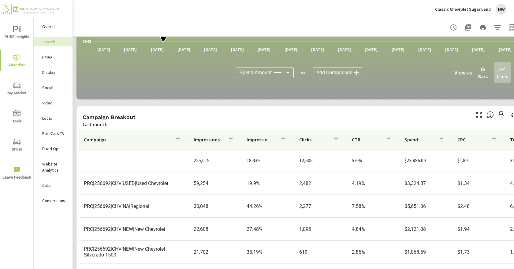
scroll to position [363, 0]
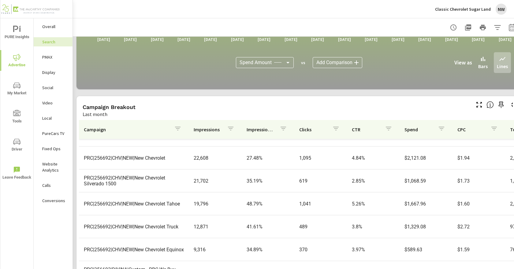
scroll to position [424, 0]
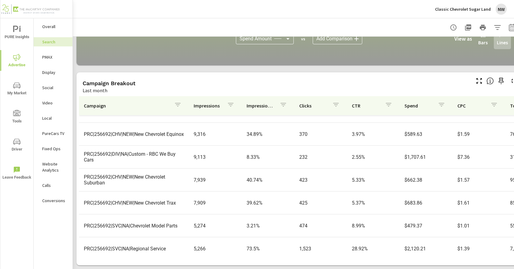
scroll to position [279, 0]
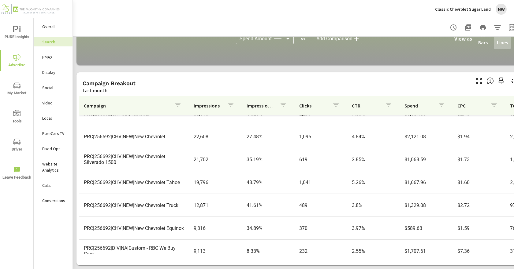
scroll to position [61, 0]
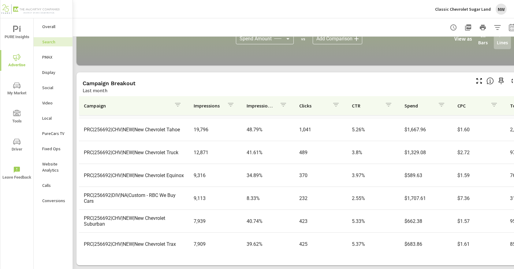
scroll to position [122, 0]
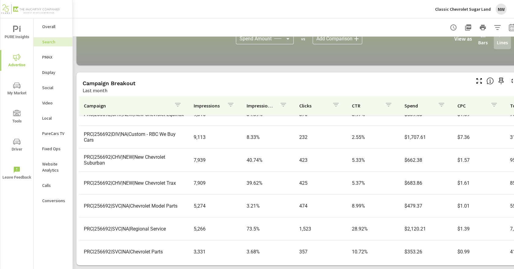
scroll to position [183, 0]
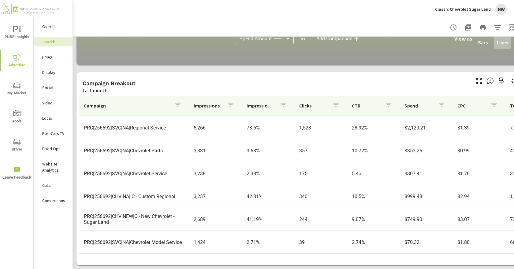
scroll to position [279, 0]
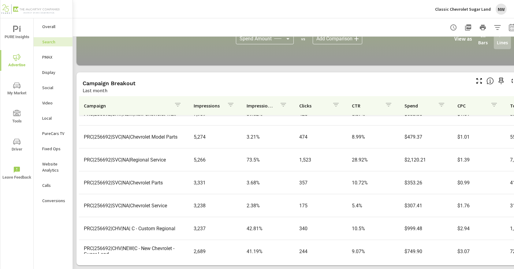
scroll to position [157, 0]
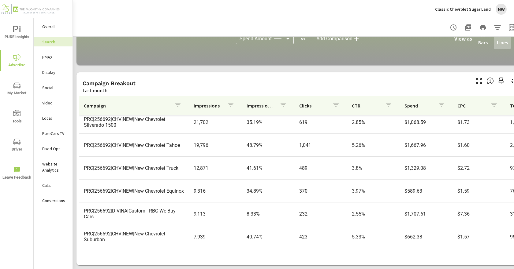
scroll to position [122, 0]
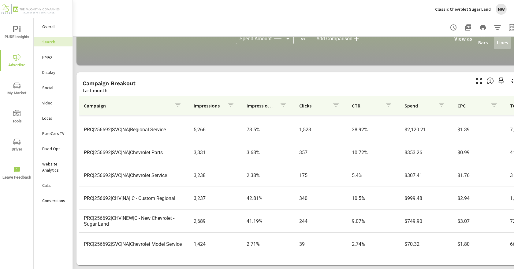
scroll to position [279, 0]
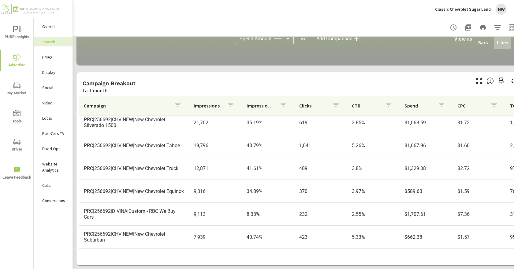
scroll to position [27, 0]
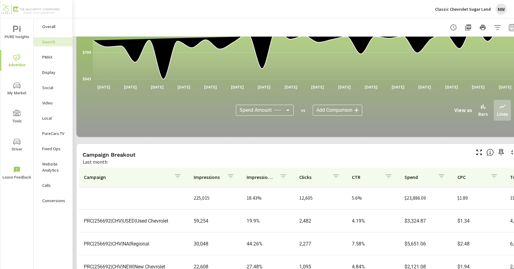
scroll to position [271, 0]
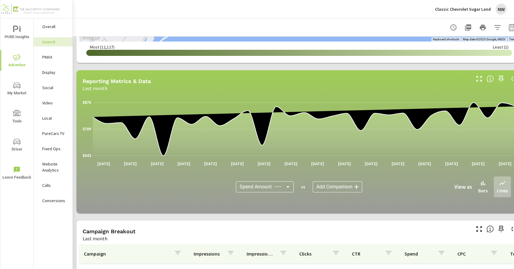
click at [261, 221] on div "Campaign Breakout Last month" at bounding box center [273, 232] width 395 height 22
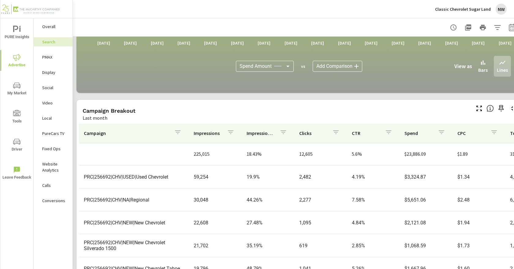
scroll to position [424, 0]
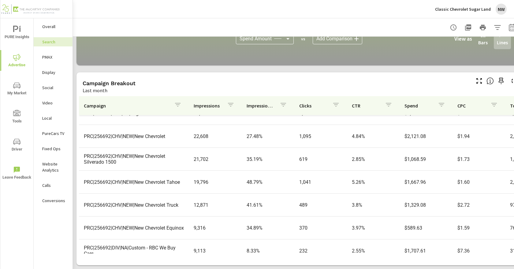
scroll to position [61, 0]
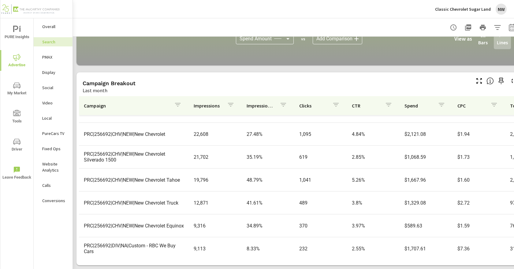
scroll to position [92, 0]
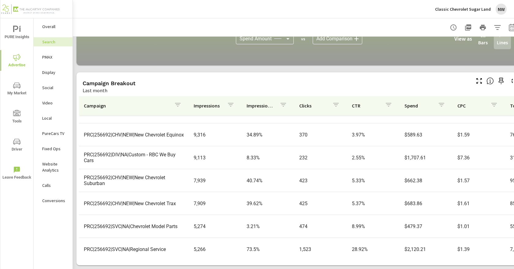
scroll to position [153, 0]
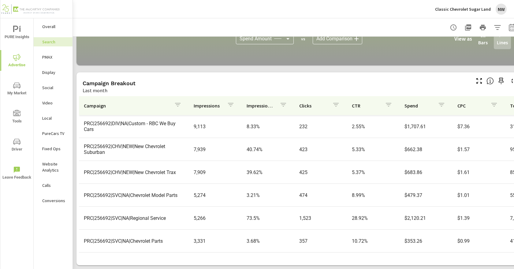
scroll to position [214, 0]
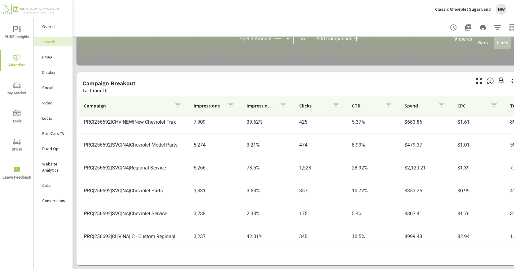
scroll to position [245, 0]
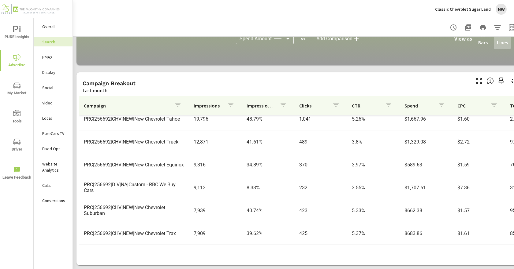
scroll to position [9, 0]
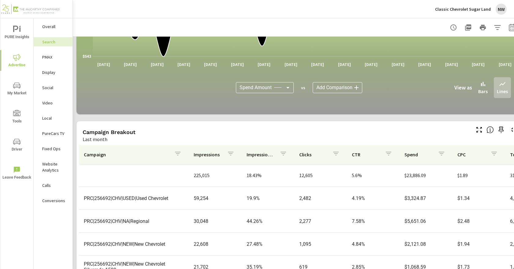
scroll to position [424, 0]
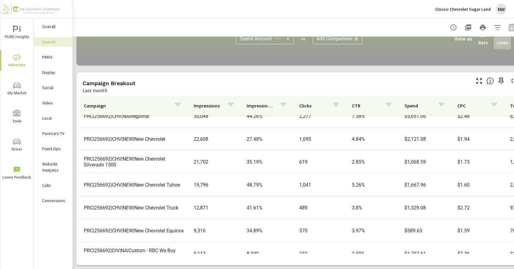
scroll to position [92, 0]
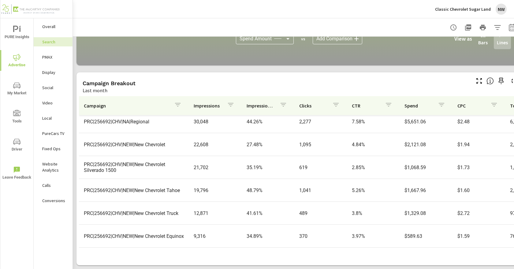
scroll to position [7, 0]
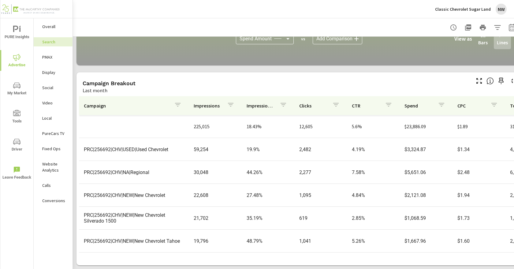
scroll to position [393, 0]
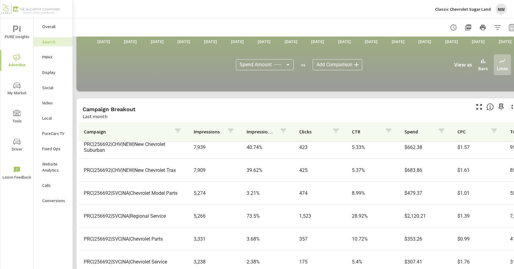
scroll to position [214, 0]
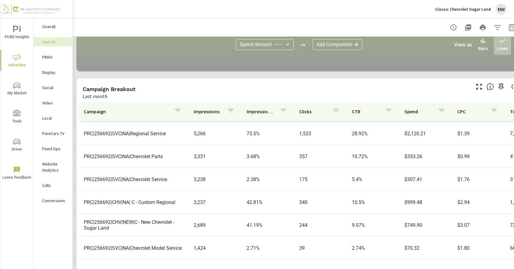
scroll to position [424, 0]
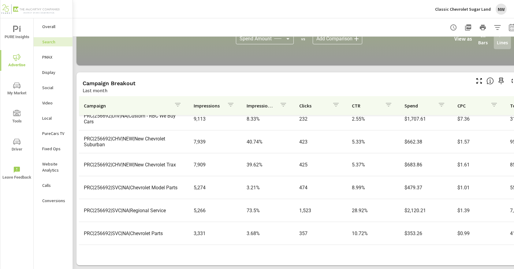
scroll to position [187, 0]
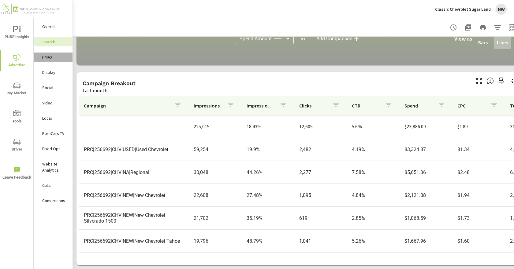
click at [63, 62] on nav "Overall Search PMAX Display Social Video Local PureCars TV Fixed Ops Website An…" at bounding box center [53, 116] width 39 height 196
click at [58, 61] on div "PMAX" at bounding box center [53, 57] width 39 height 9
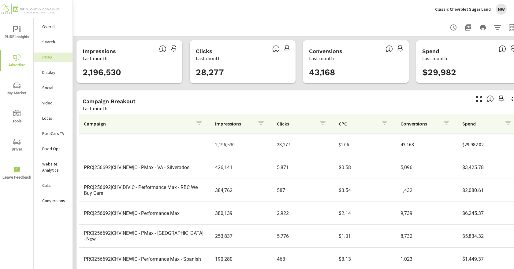
scroll to position [61, 0]
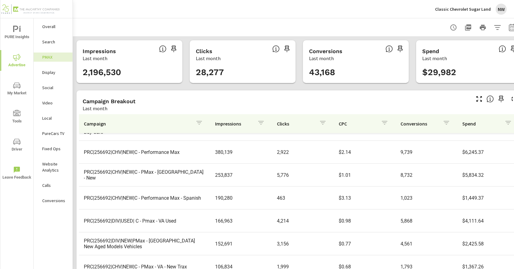
scroll to position [137, 0]
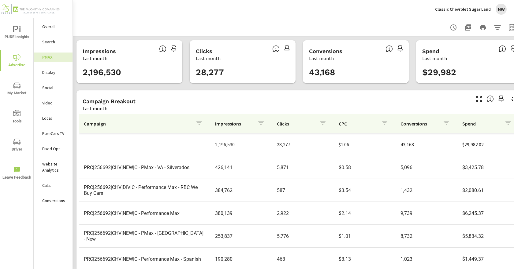
scroll to position [31, 0]
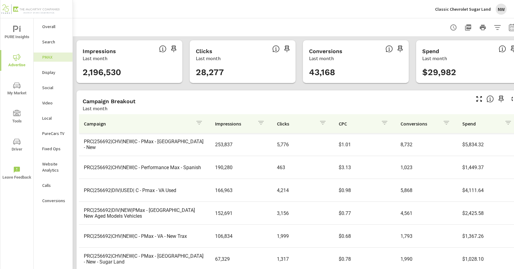
scroll to position [122, 0]
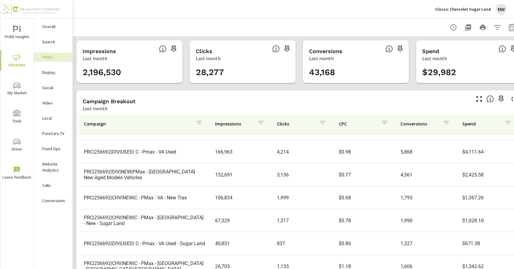
scroll to position [137, 0]
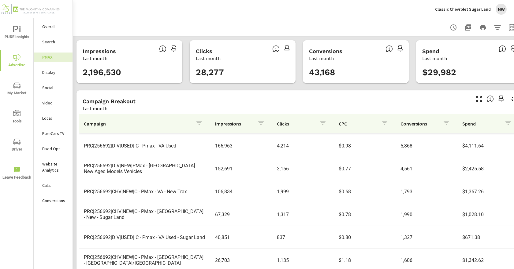
scroll to position [23, 0]
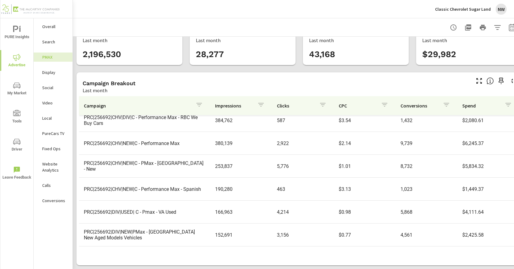
scroll to position [61, 0]
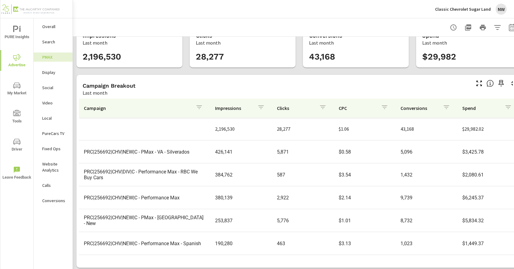
scroll to position [23, 0]
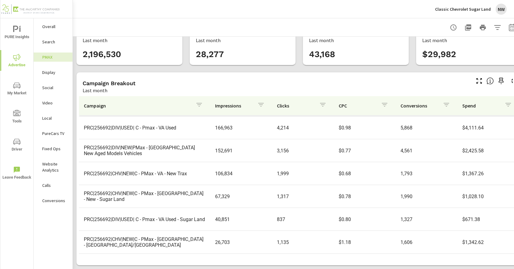
scroll to position [106, 0]
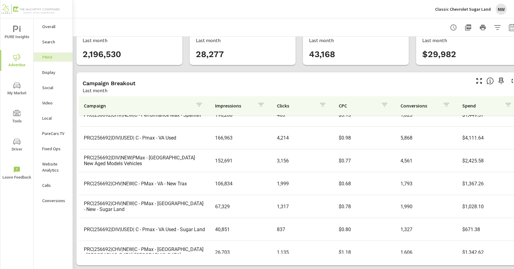
scroll to position [137, 0]
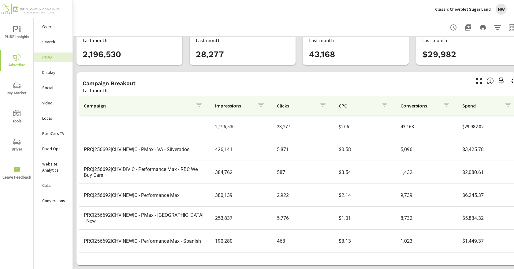
scroll to position [31, 0]
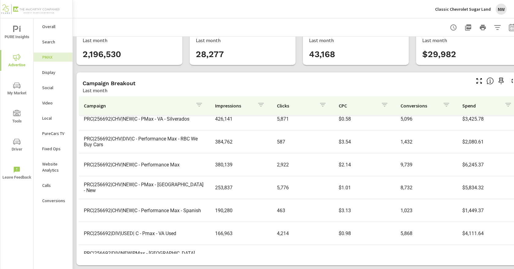
click at [52, 88] on p "Social" at bounding box center [54, 88] width 25 height 6
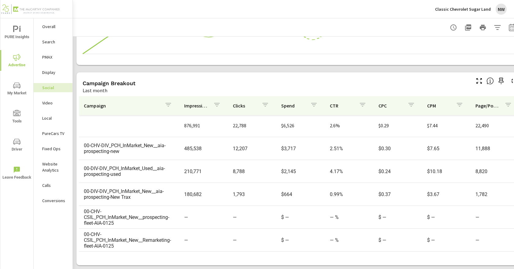
scroll to position [2, 0]
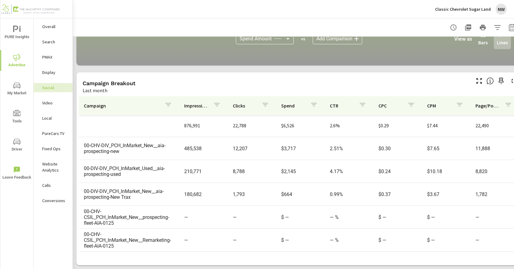
drag, startPoint x: 55, startPoint y: 134, endPoint x: 51, endPoint y: 136, distance: 3.8
click at [55, 134] on p "PureCars TV" at bounding box center [54, 134] width 25 height 6
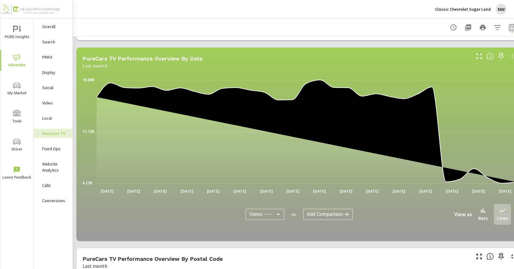
scroll to position [428, 0]
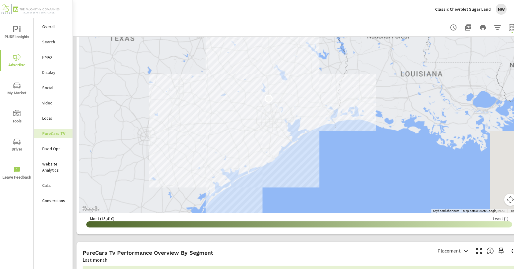
scroll to position [642, 0]
